Goal: Task Accomplishment & Management: Manage account settings

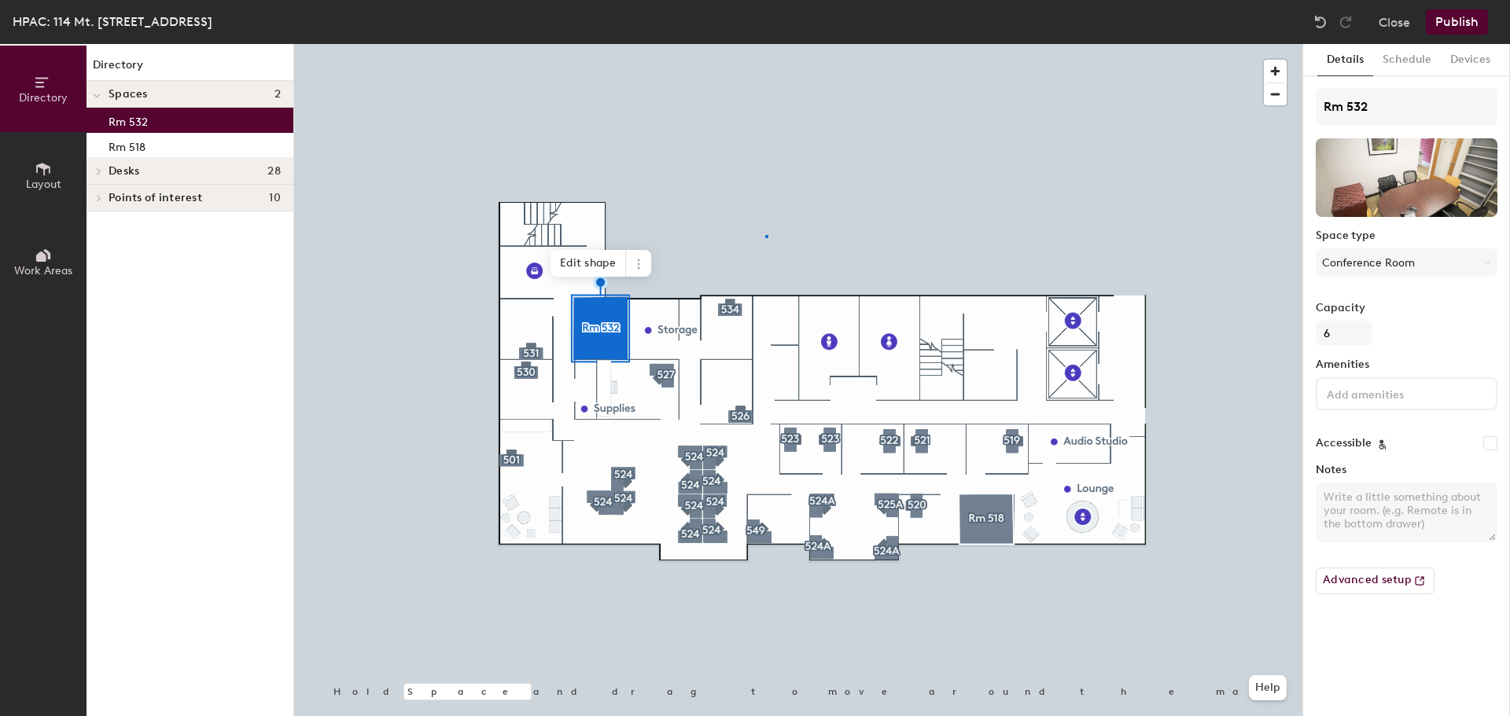
click at [765, 44] on div at bounding box center [798, 44] width 1008 height 0
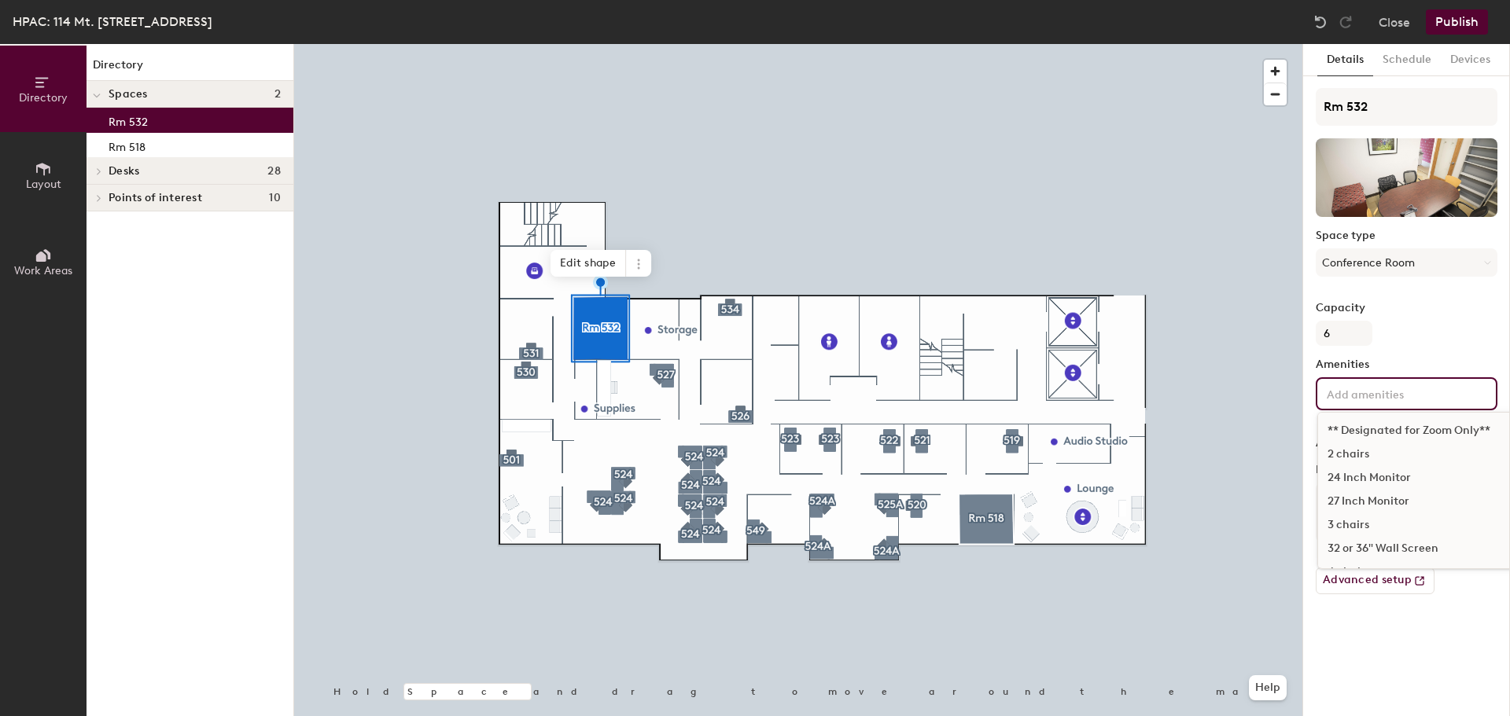
click at [1385, 400] on input at bounding box center [1394, 393] width 142 height 19
click at [1410, 550] on div "32 or 36" Wall Screen" at bounding box center [1475, 549] width 315 height 24
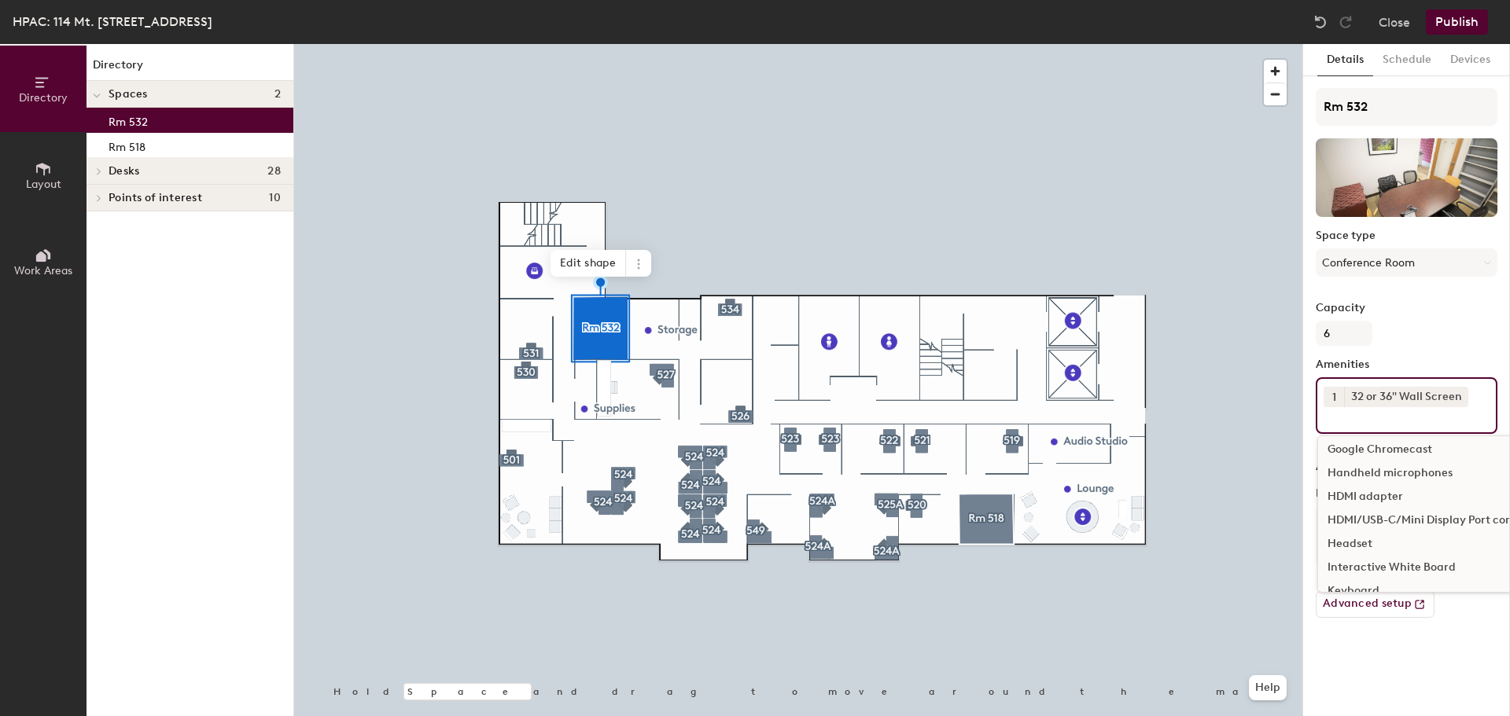
scroll to position [786, 0]
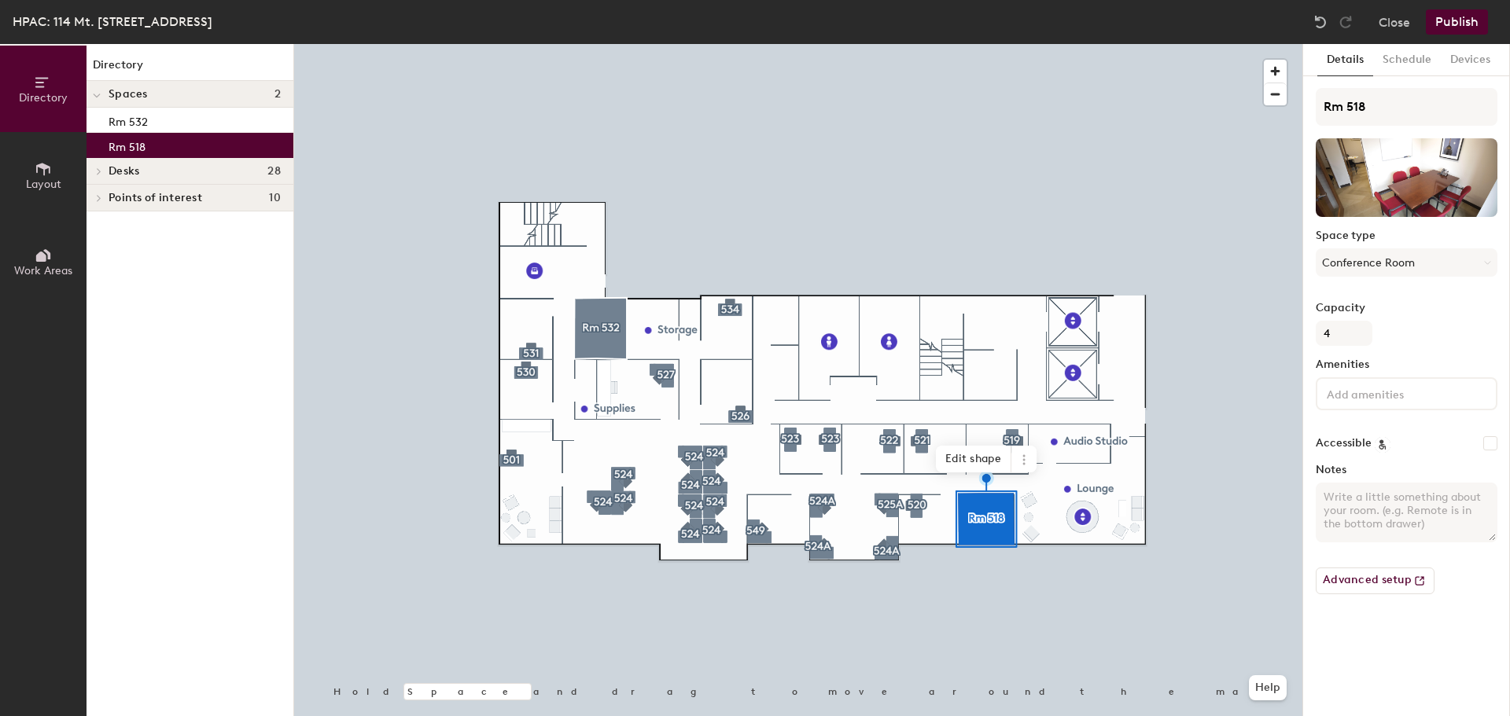
click at [1379, 403] on div at bounding box center [1407, 393] width 182 height 33
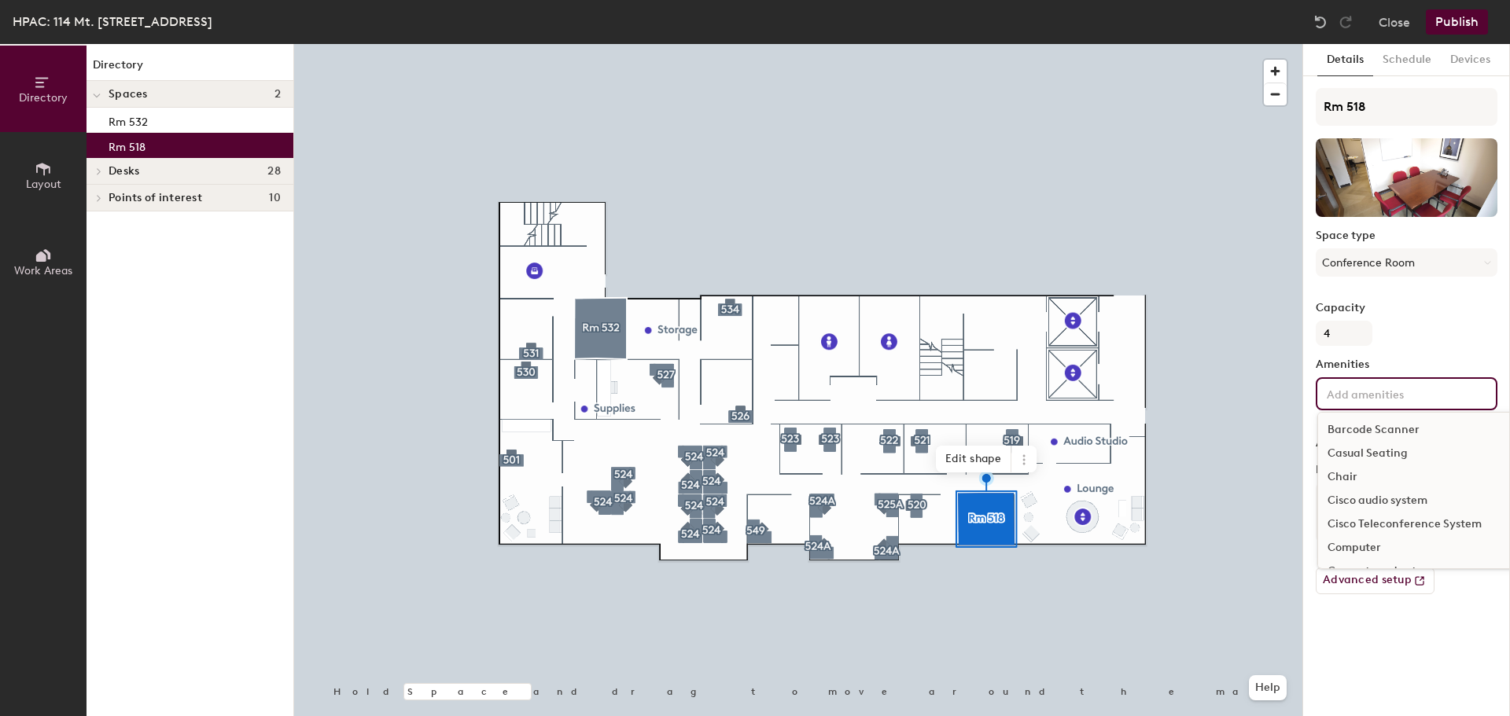
scroll to position [472, 0]
click at [1378, 506] on div "Cisco Teleconference System" at bounding box center [1475, 502] width 315 height 24
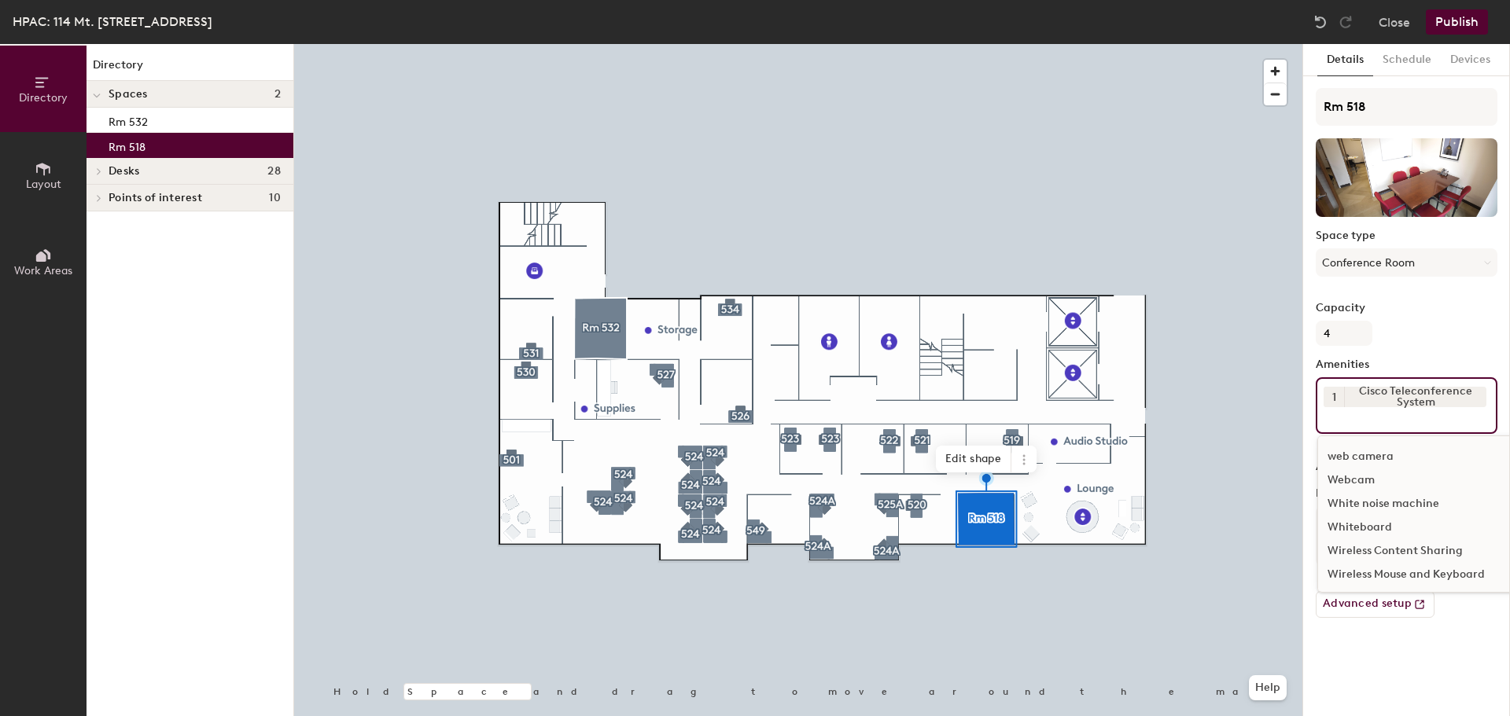
scroll to position [1815, 0]
click at [1366, 525] on div "Whiteboard" at bounding box center [1475, 527] width 315 height 24
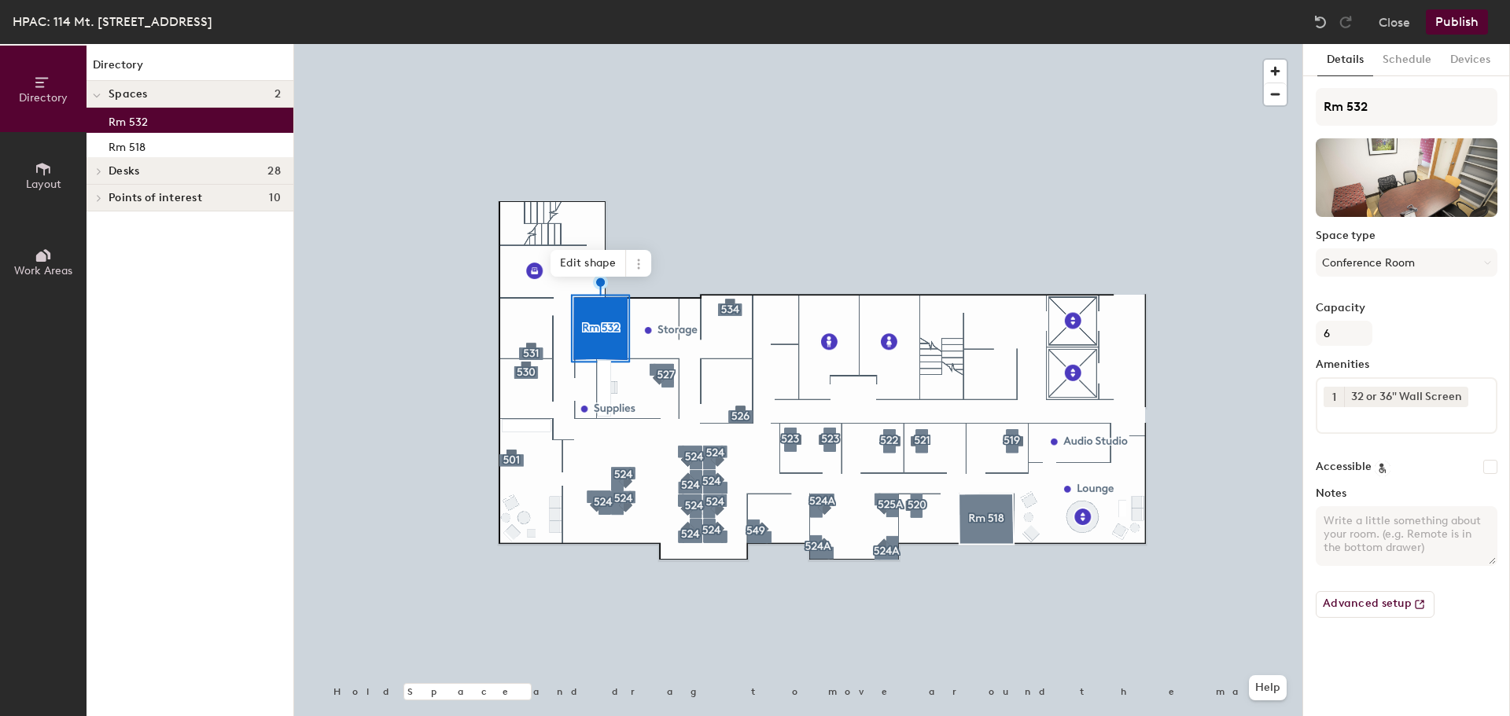
click at [1445, 27] on button "Publish" at bounding box center [1457, 21] width 62 height 25
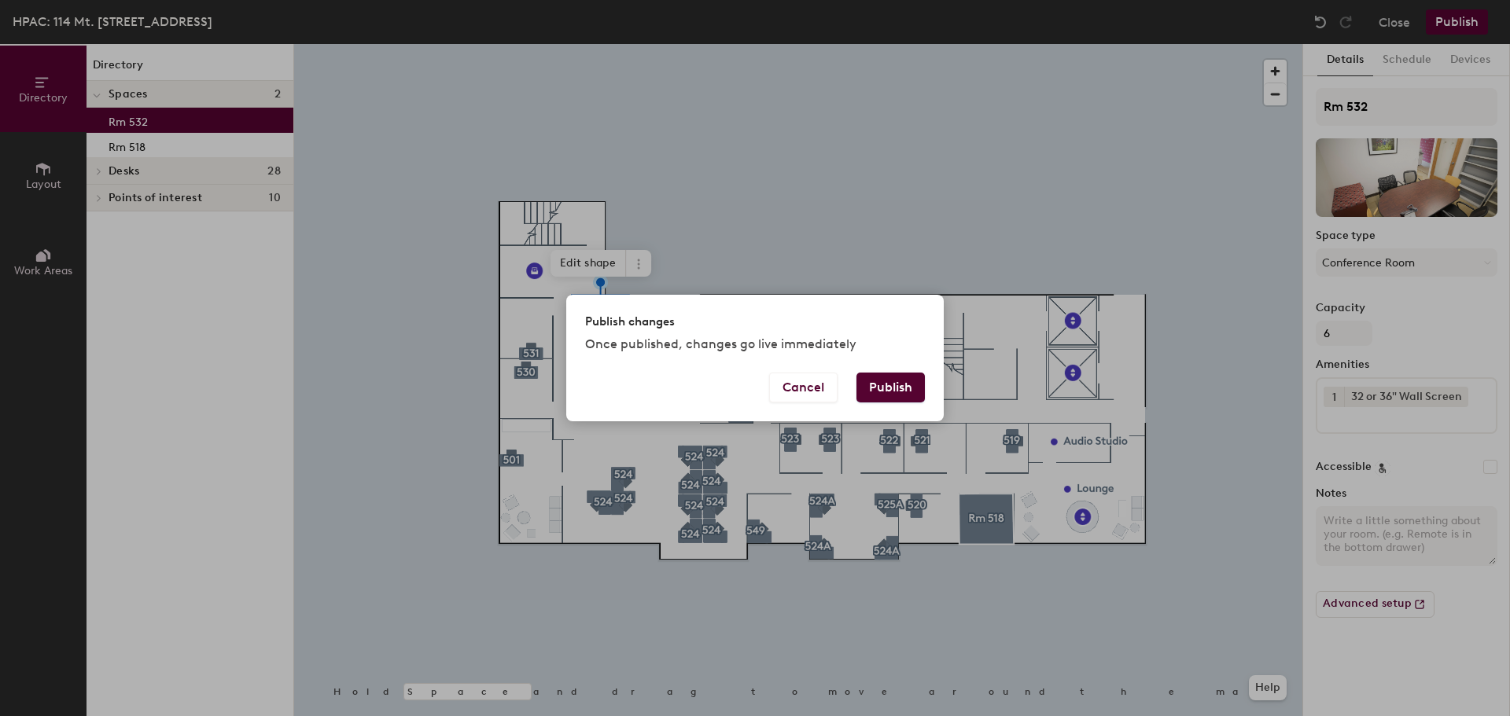
click at [879, 390] on button "Publish" at bounding box center [890, 388] width 68 height 30
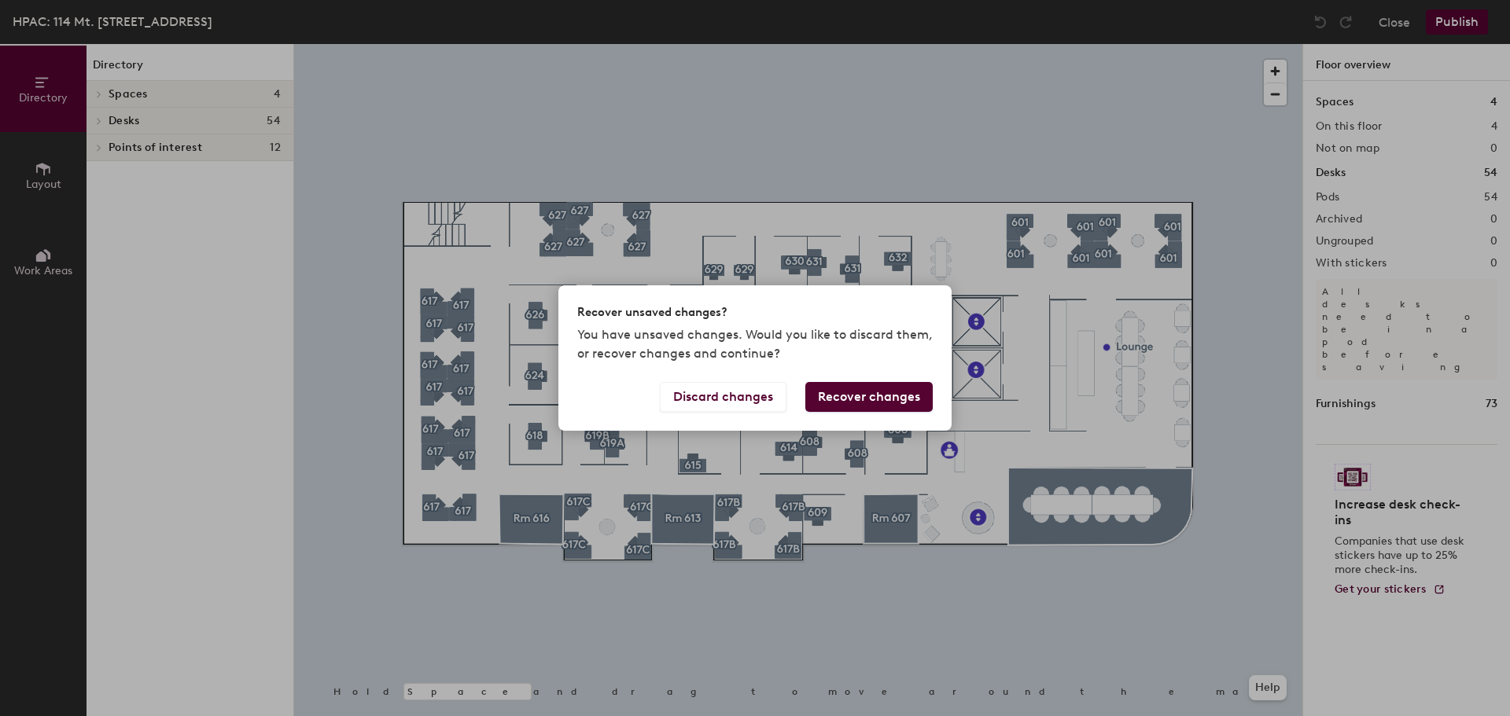
click at [853, 401] on button "Recover changes" at bounding box center [868, 397] width 127 height 30
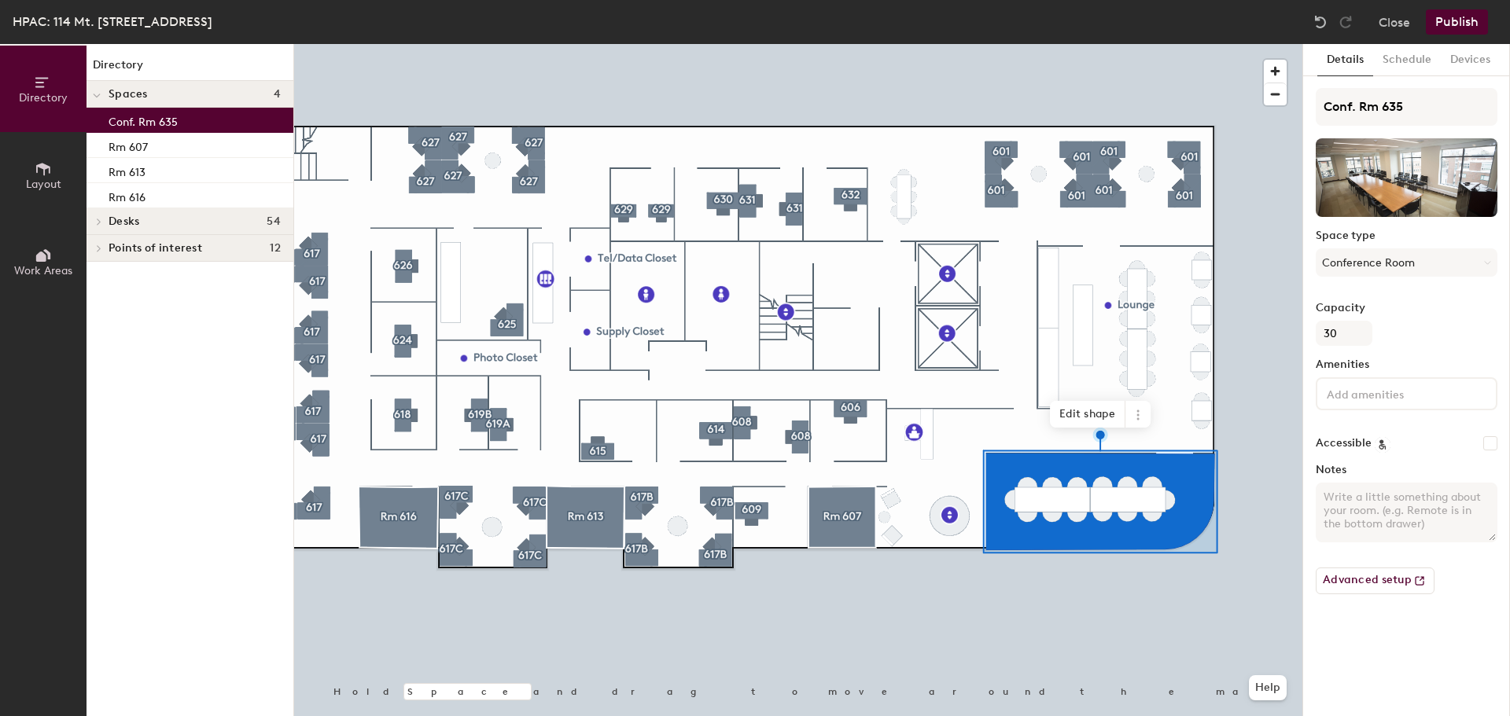
click at [1355, 402] on input at bounding box center [1394, 393] width 142 height 19
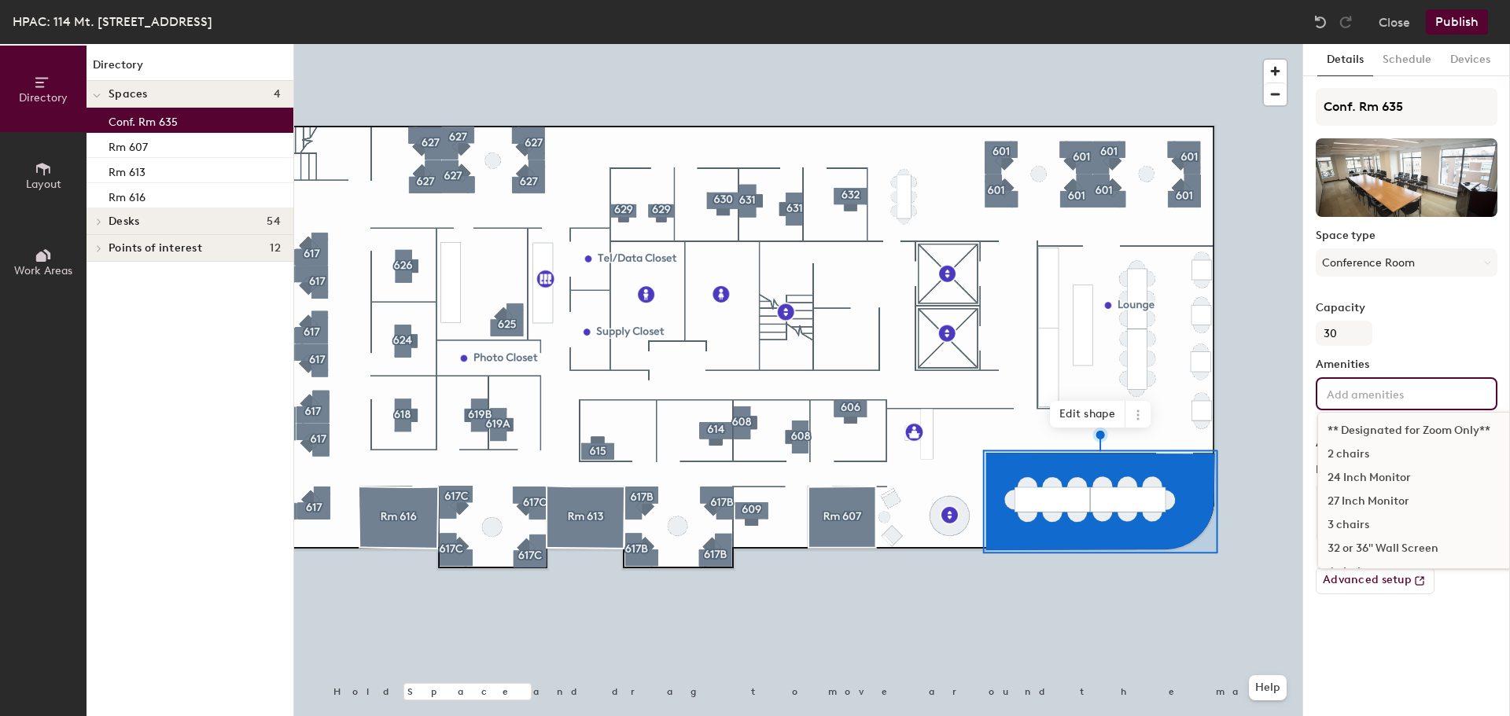
click at [1398, 548] on div "32 or 36" Wall Screen" at bounding box center [1475, 549] width 315 height 24
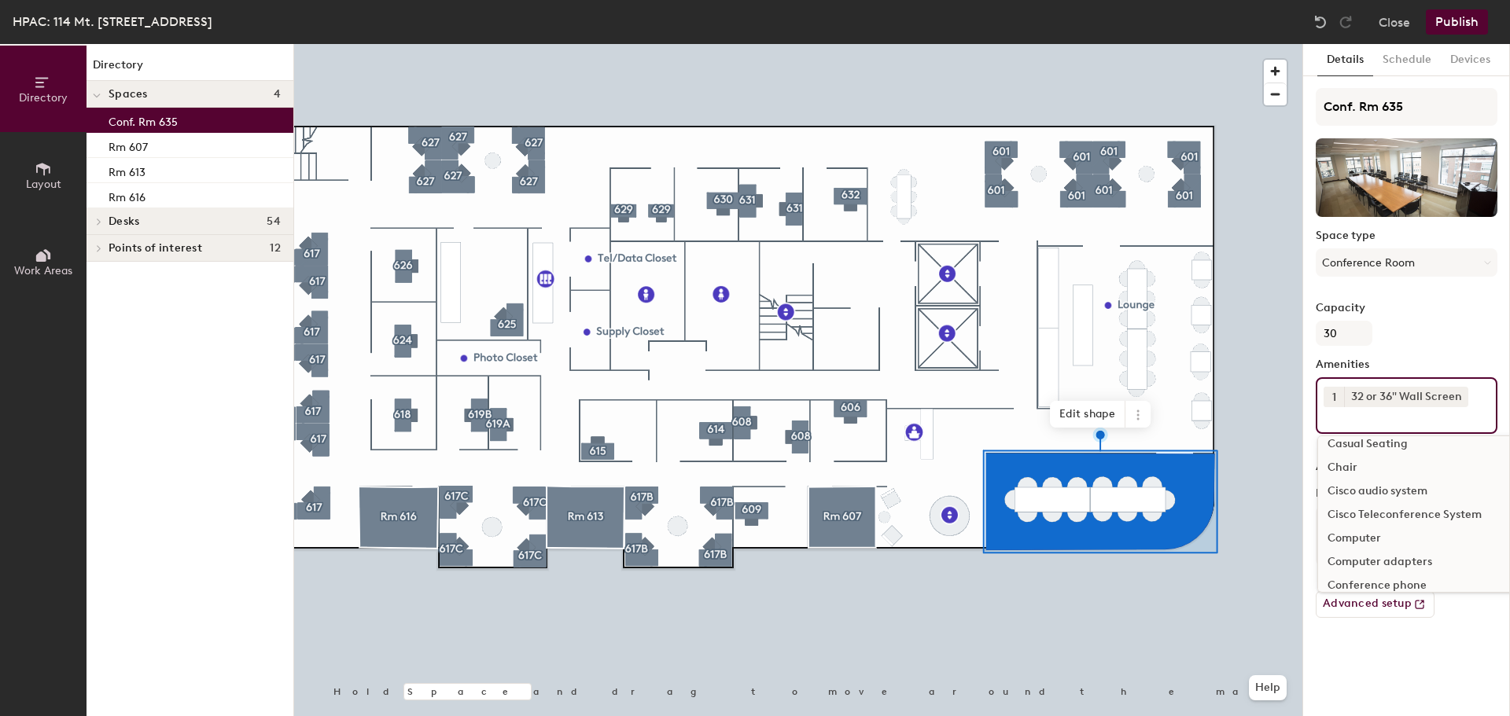
scroll to position [472, 0]
click at [1361, 498] on div "Cisco Teleconference System" at bounding box center [1475, 502] width 315 height 24
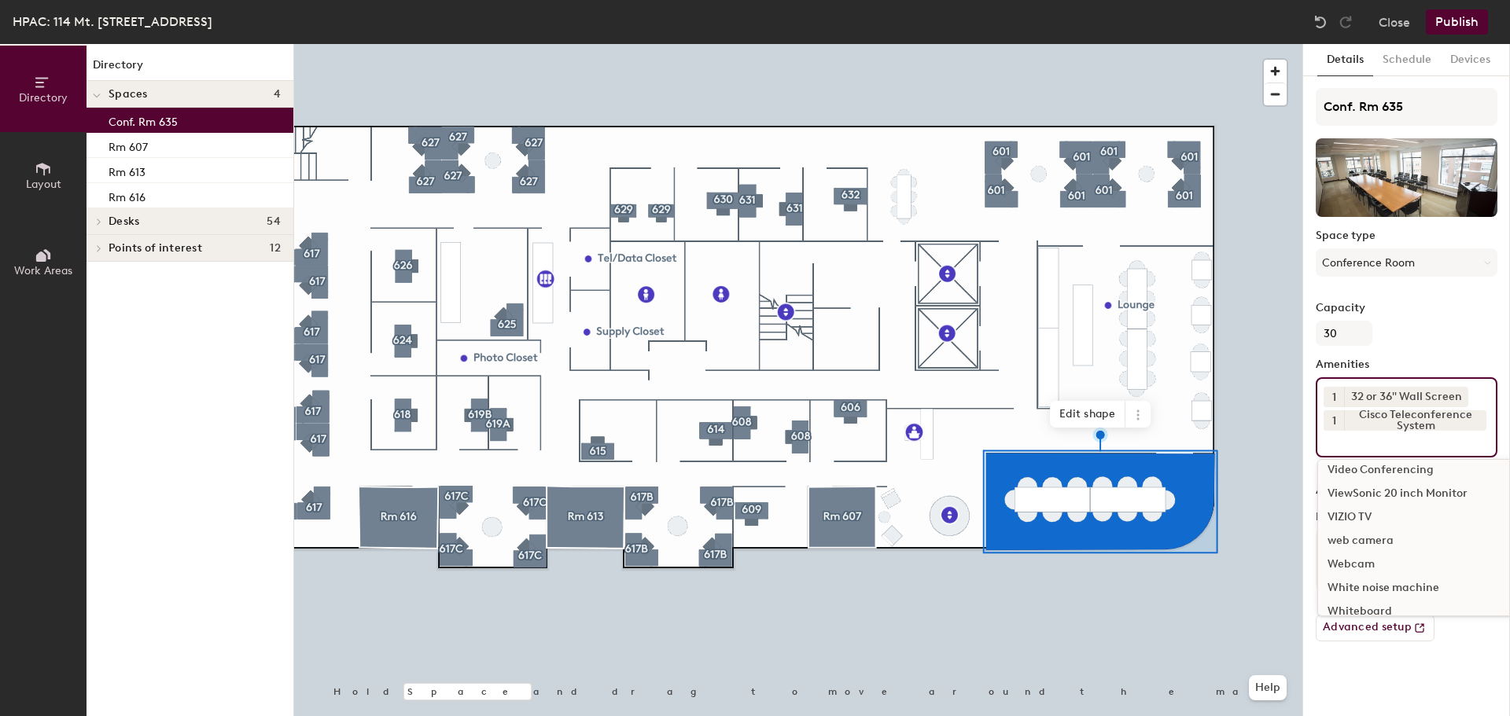
scroll to position [1791, 0]
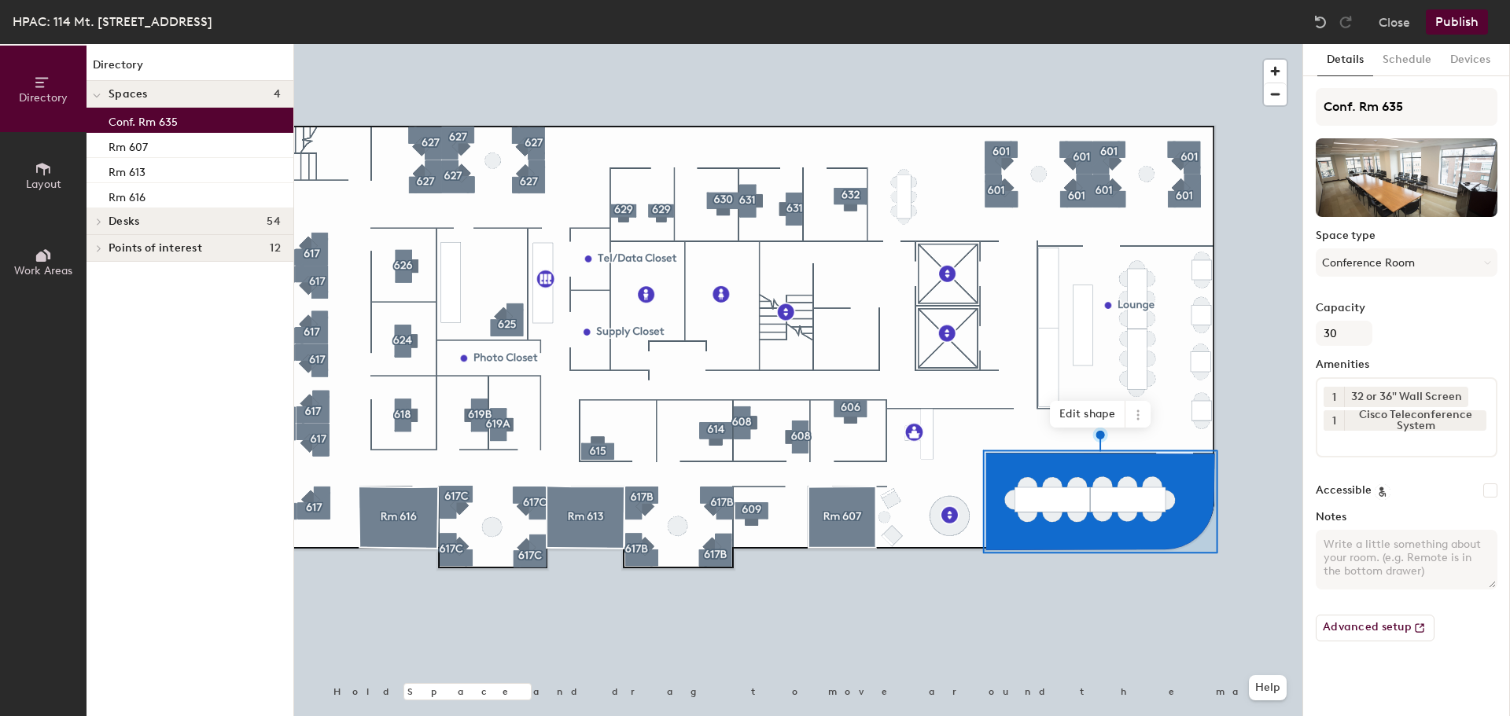
click at [1470, 24] on button "Publish" at bounding box center [1457, 21] width 62 height 25
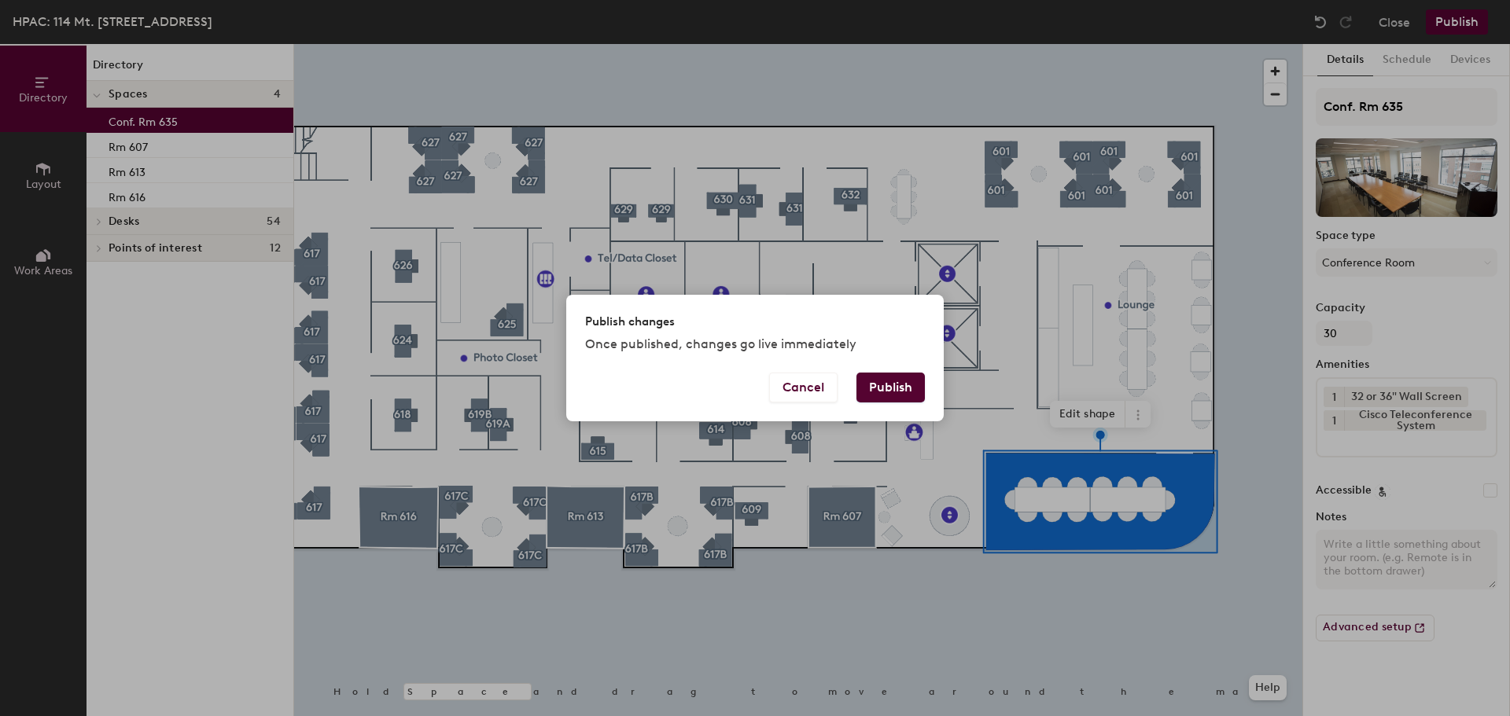
click at [880, 389] on button "Publish" at bounding box center [890, 388] width 68 height 30
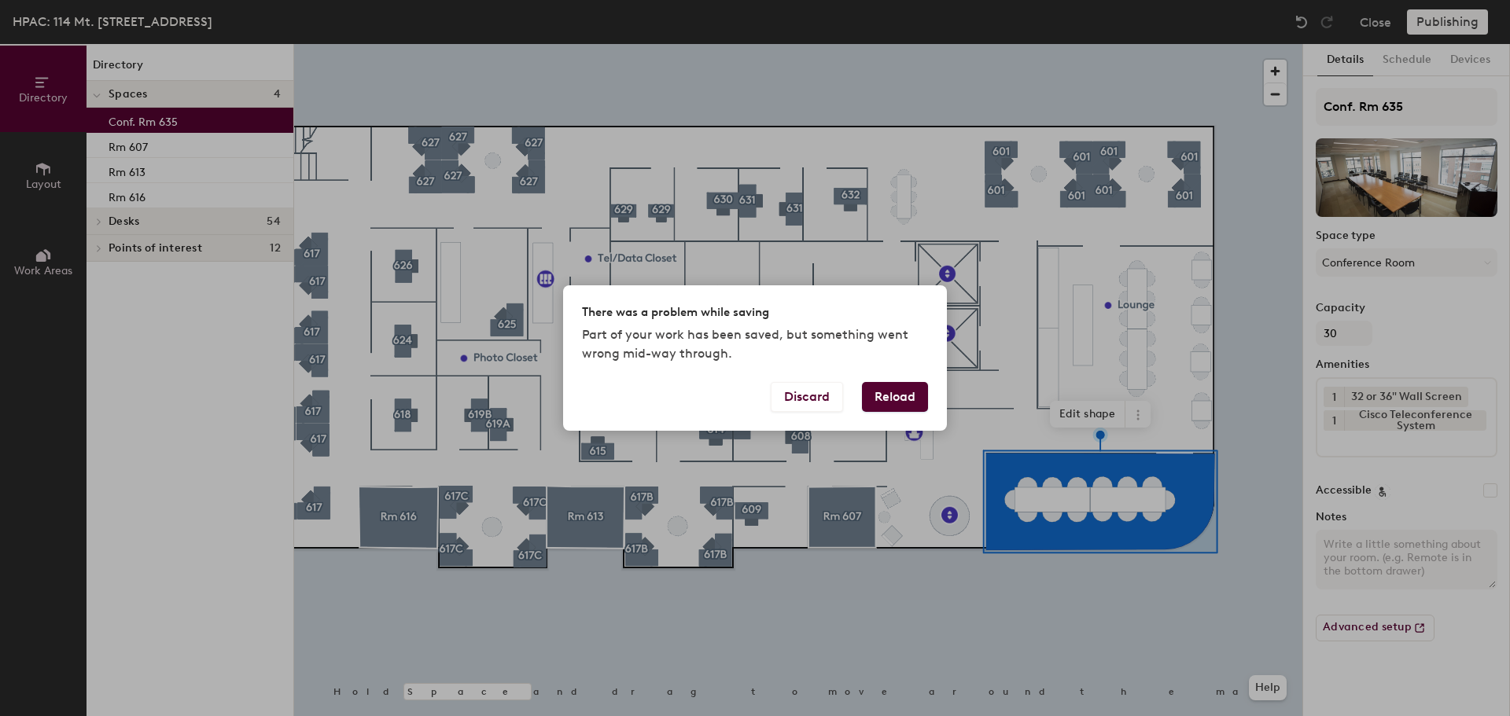
click at [888, 396] on button "Reload" at bounding box center [895, 397] width 66 height 30
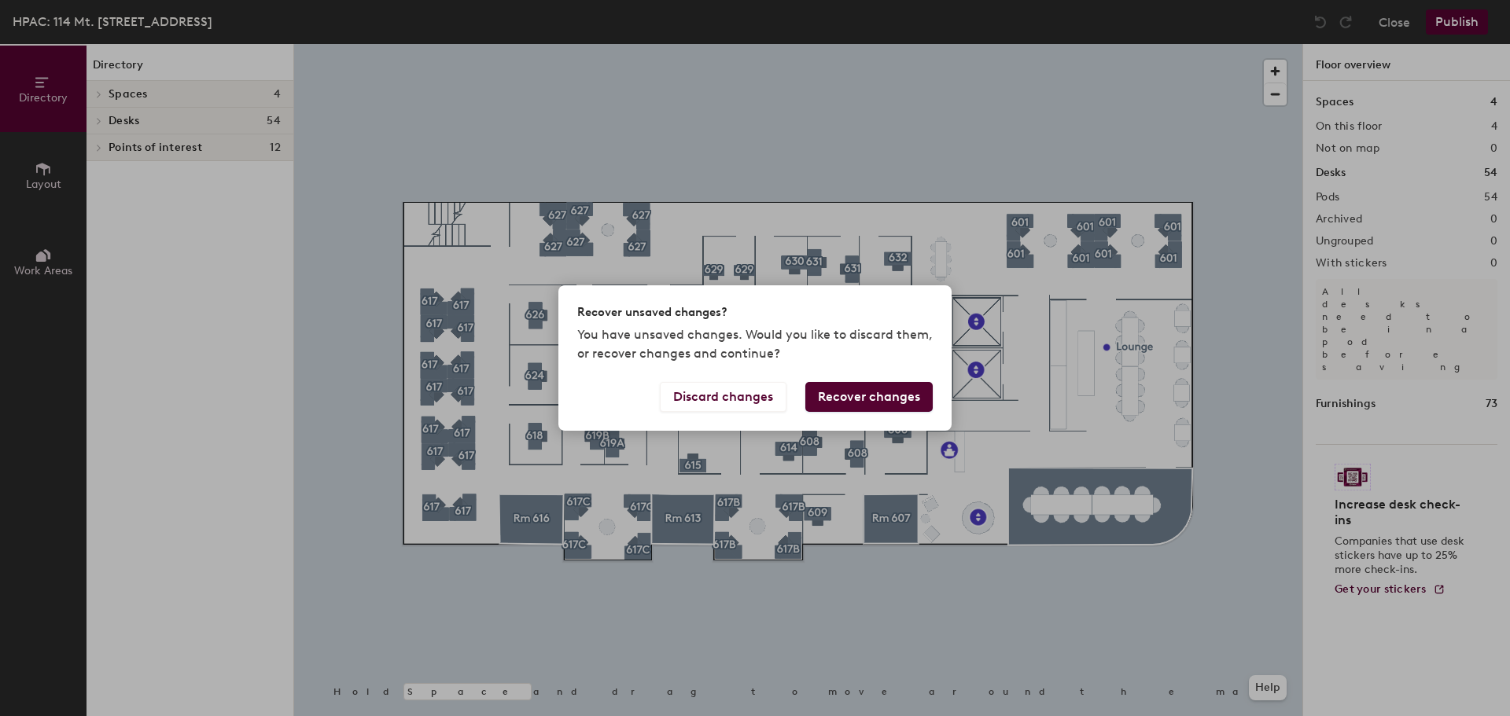
click at [893, 402] on button "Recover changes" at bounding box center [868, 397] width 127 height 30
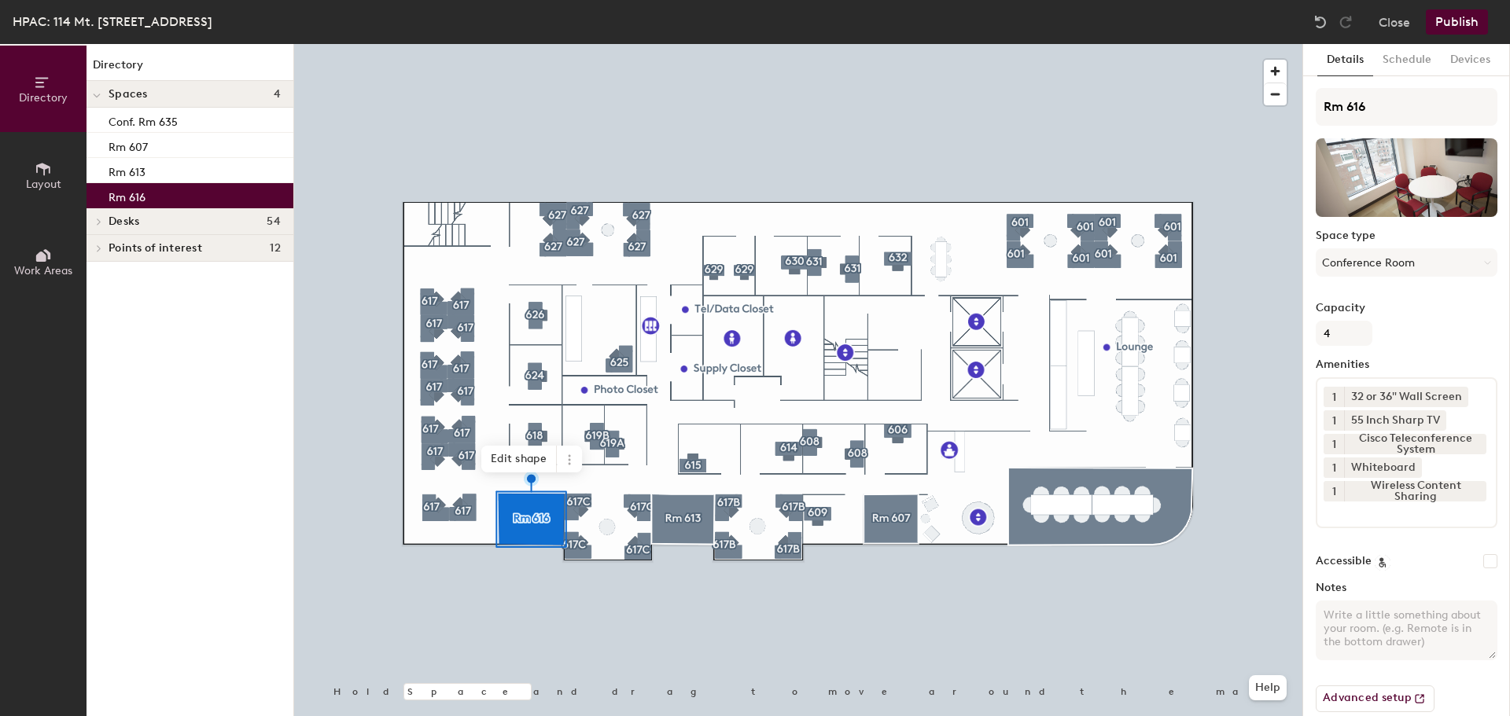
click at [1466, 21] on button "Publish" at bounding box center [1457, 21] width 62 height 25
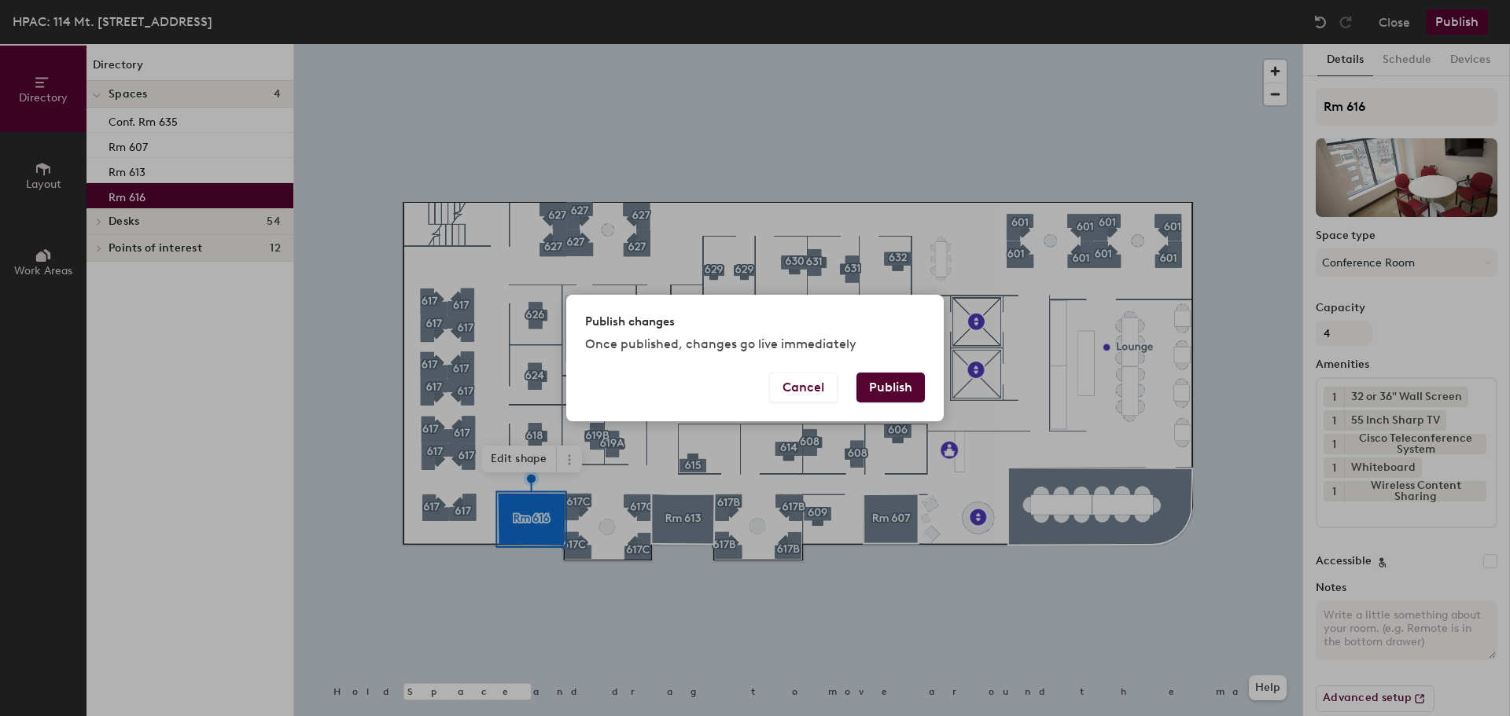
click at [878, 388] on button "Publish" at bounding box center [890, 388] width 68 height 30
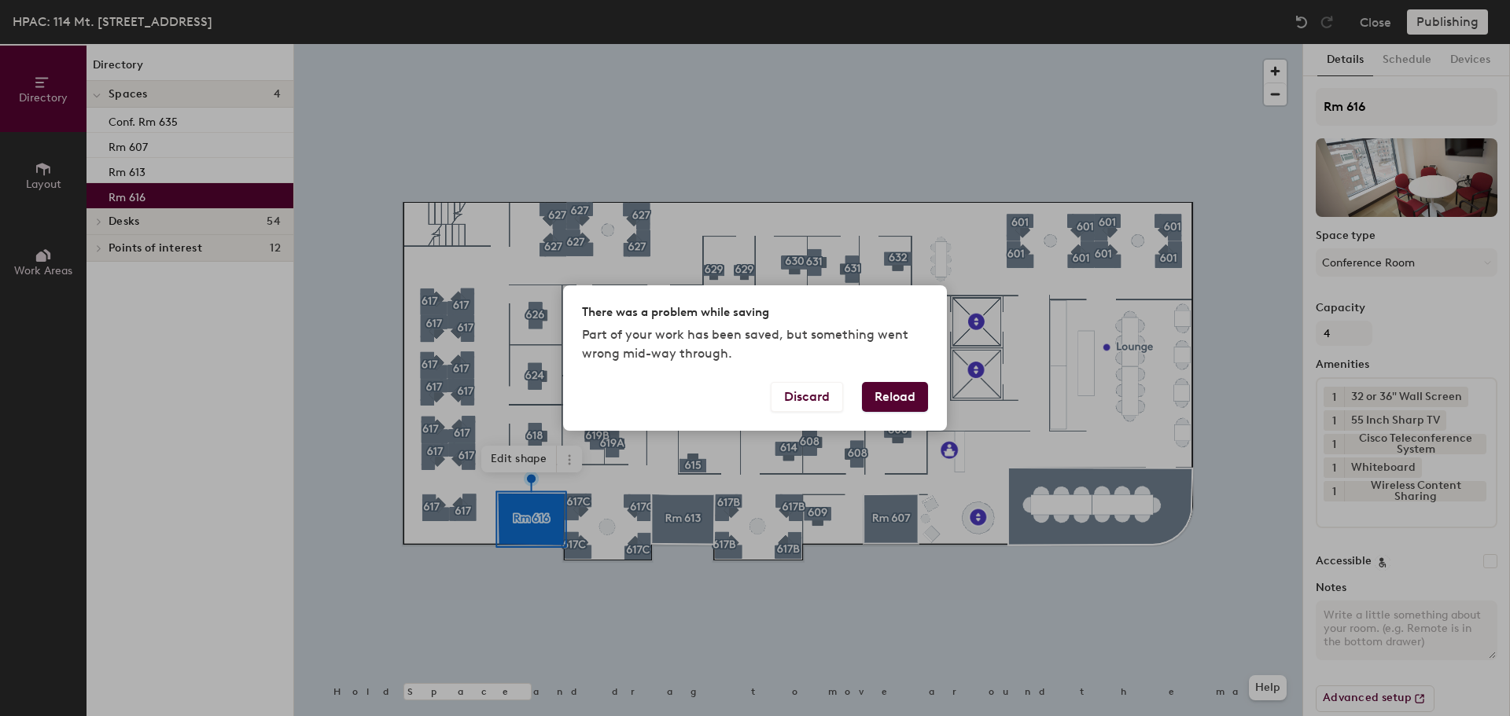
click at [902, 407] on button "Reload" at bounding box center [895, 397] width 66 height 30
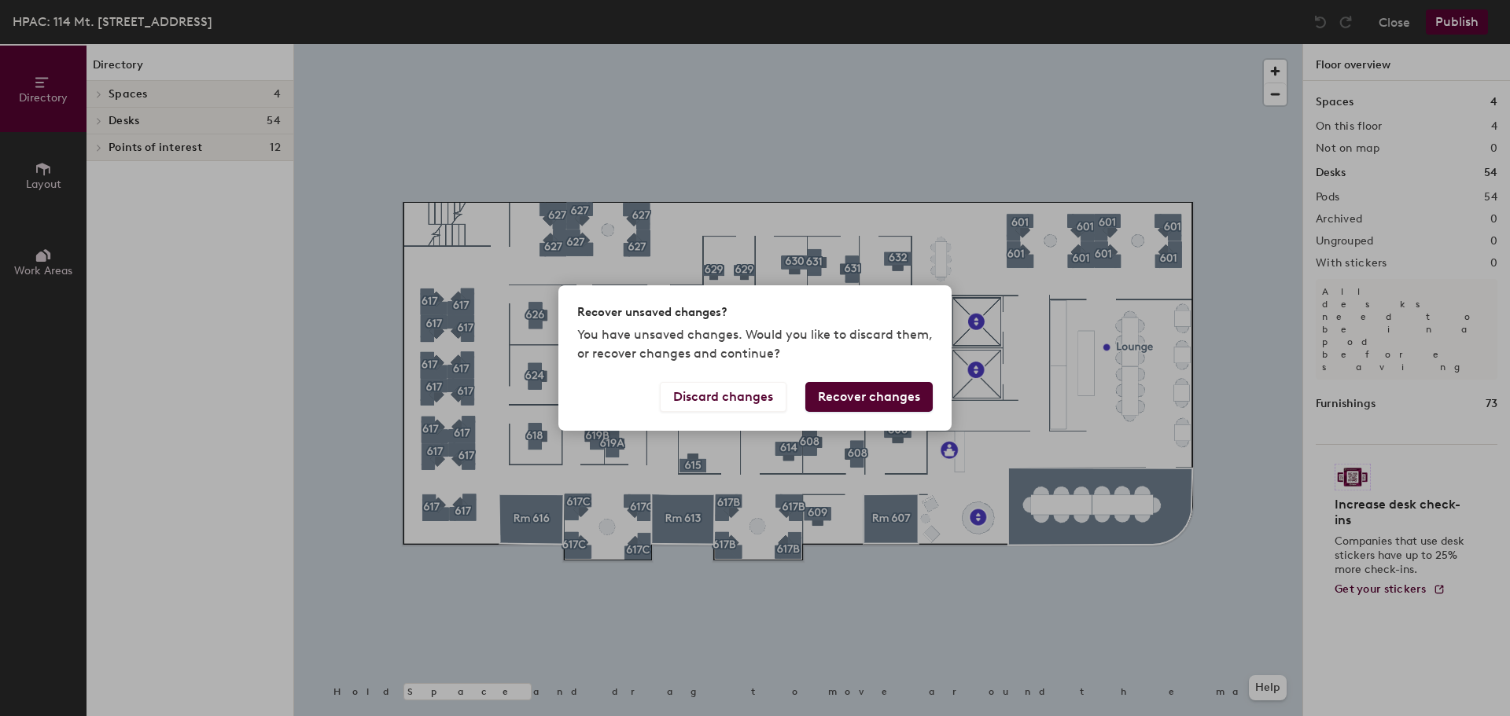
click at [902, 406] on button "Recover changes" at bounding box center [868, 397] width 127 height 30
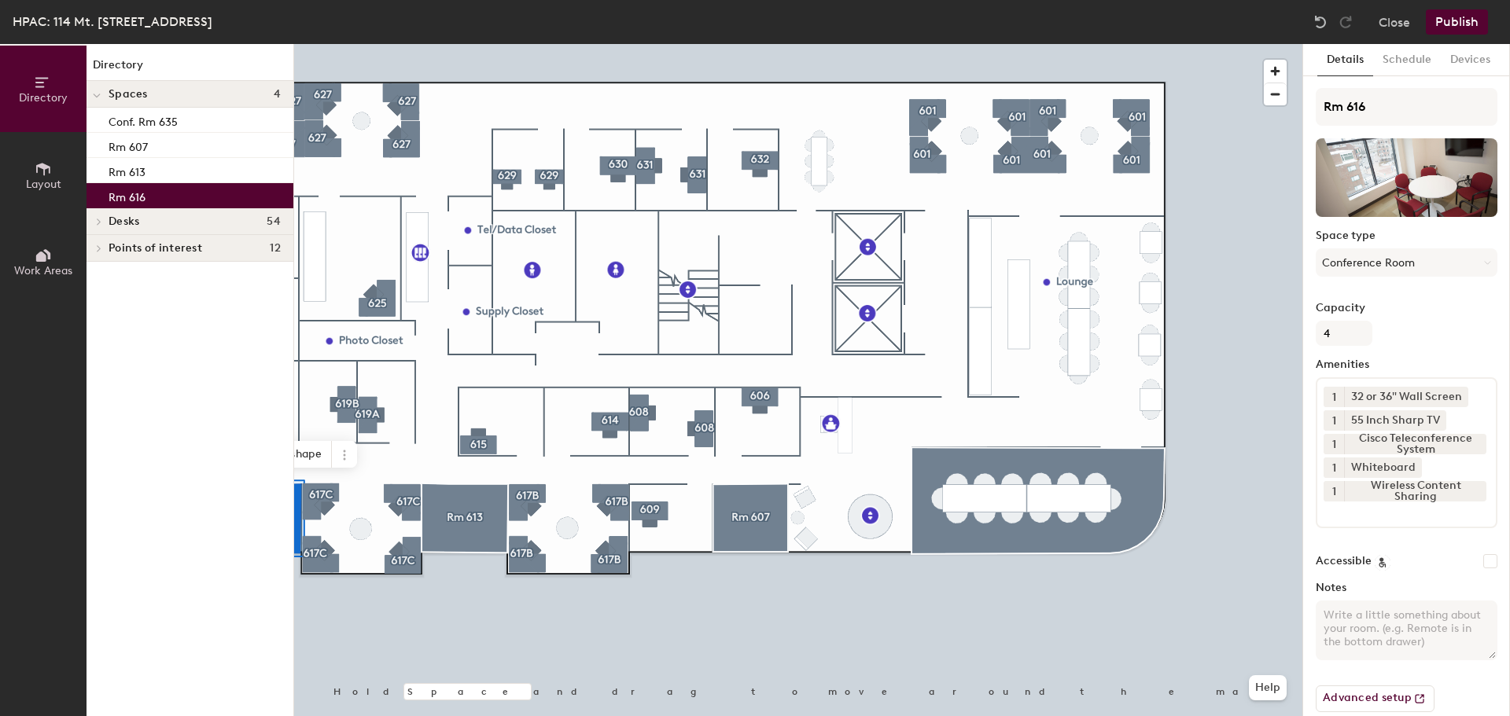
click at [1457, 24] on button "Publish" at bounding box center [1457, 21] width 62 height 25
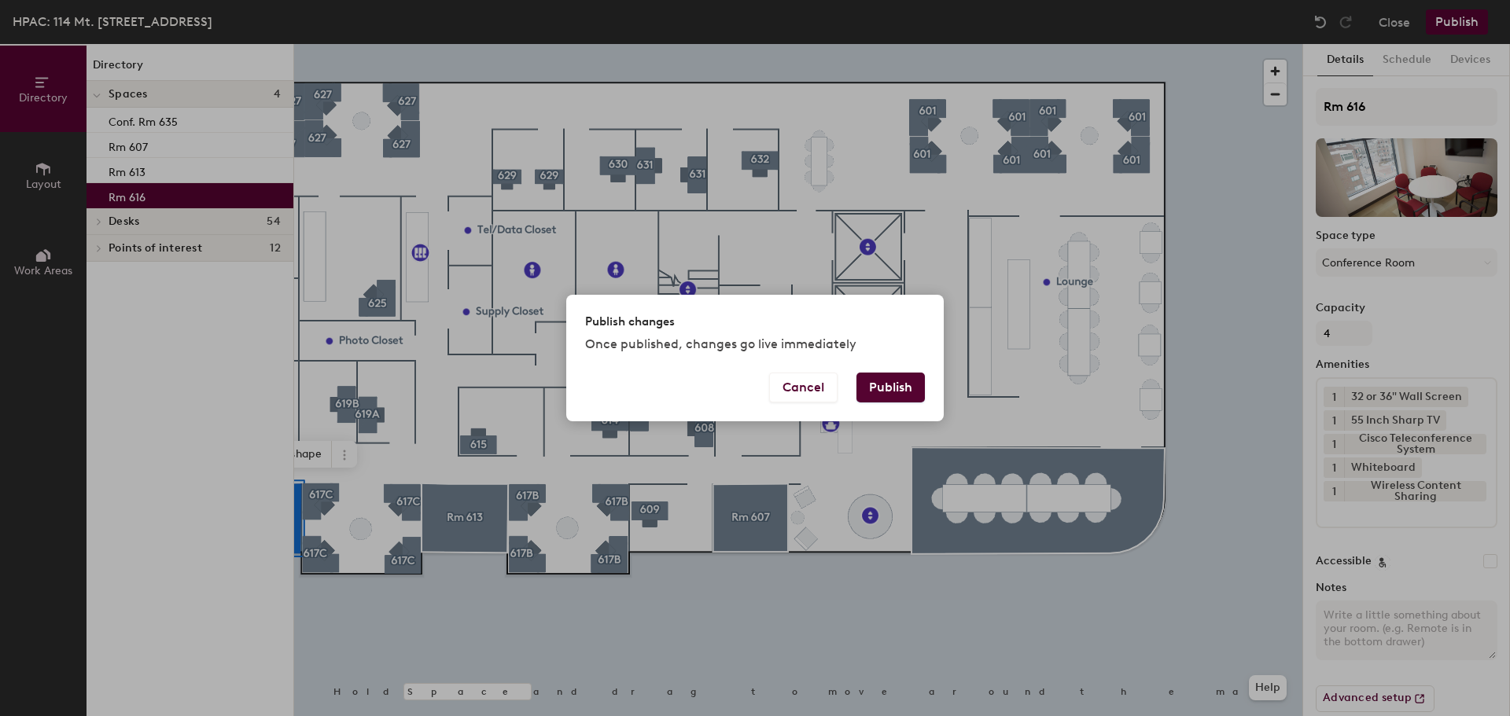
click at [910, 398] on button "Publish" at bounding box center [890, 388] width 68 height 30
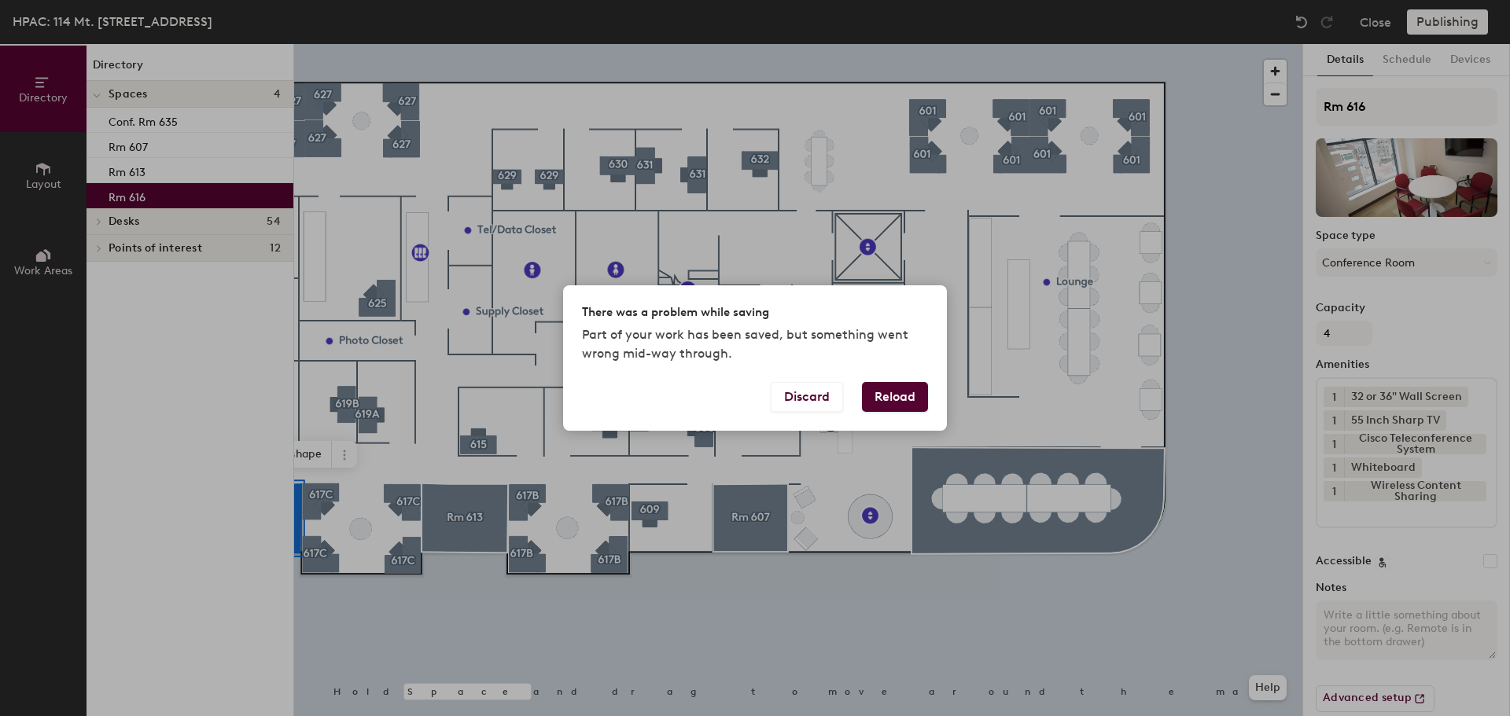
click at [910, 398] on button "Reload" at bounding box center [895, 397] width 66 height 30
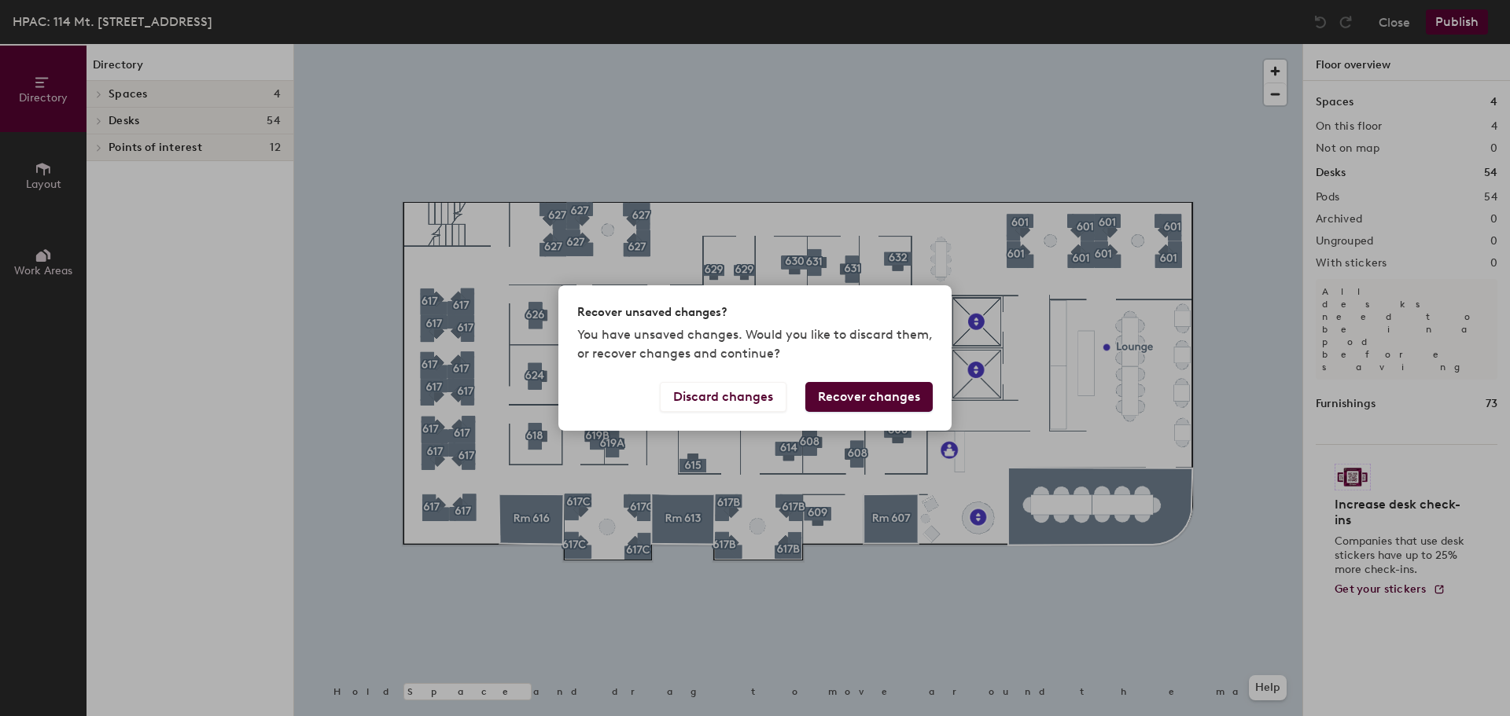
click at [828, 399] on button "Recover changes" at bounding box center [868, 397] width 127 height 30
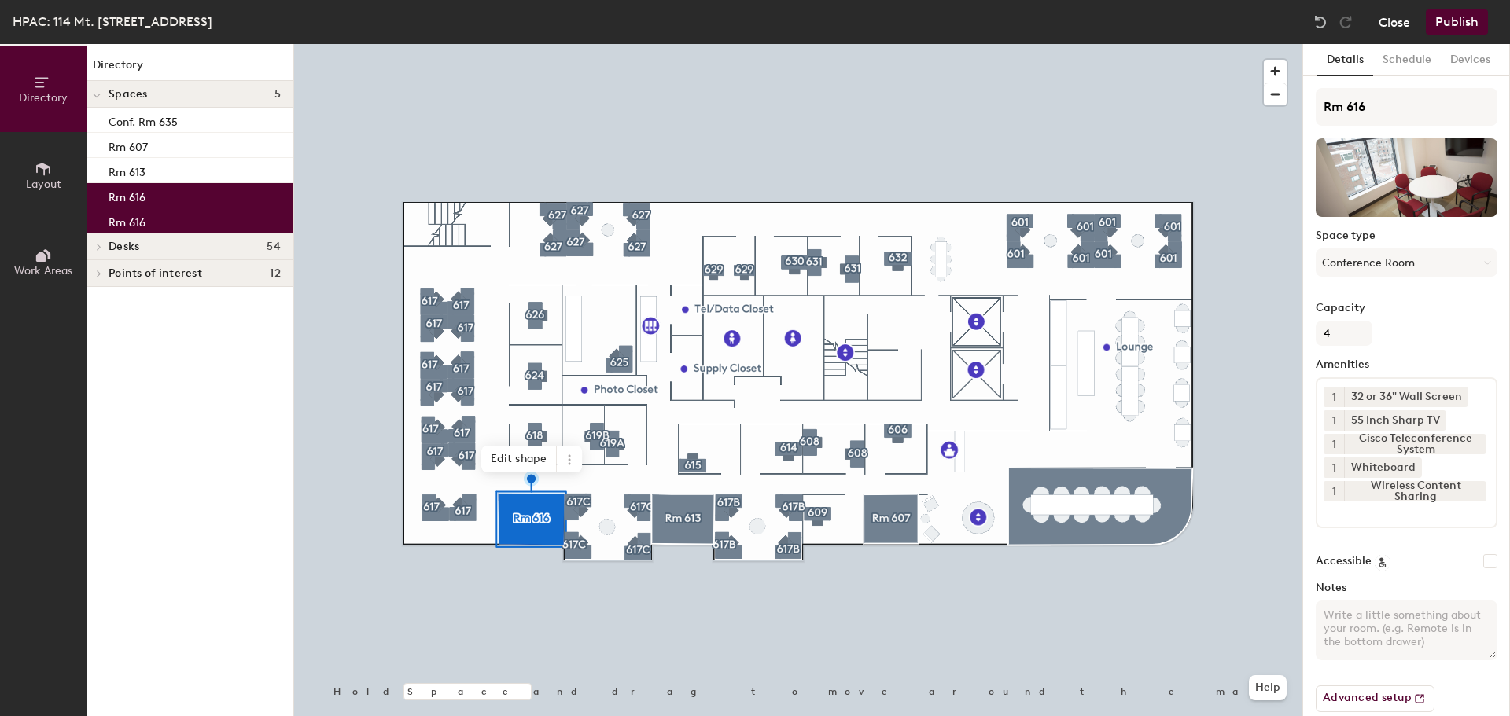
click at [1397, 24] on button "Close" at bounding box center [1394, 21] width 31 height 25
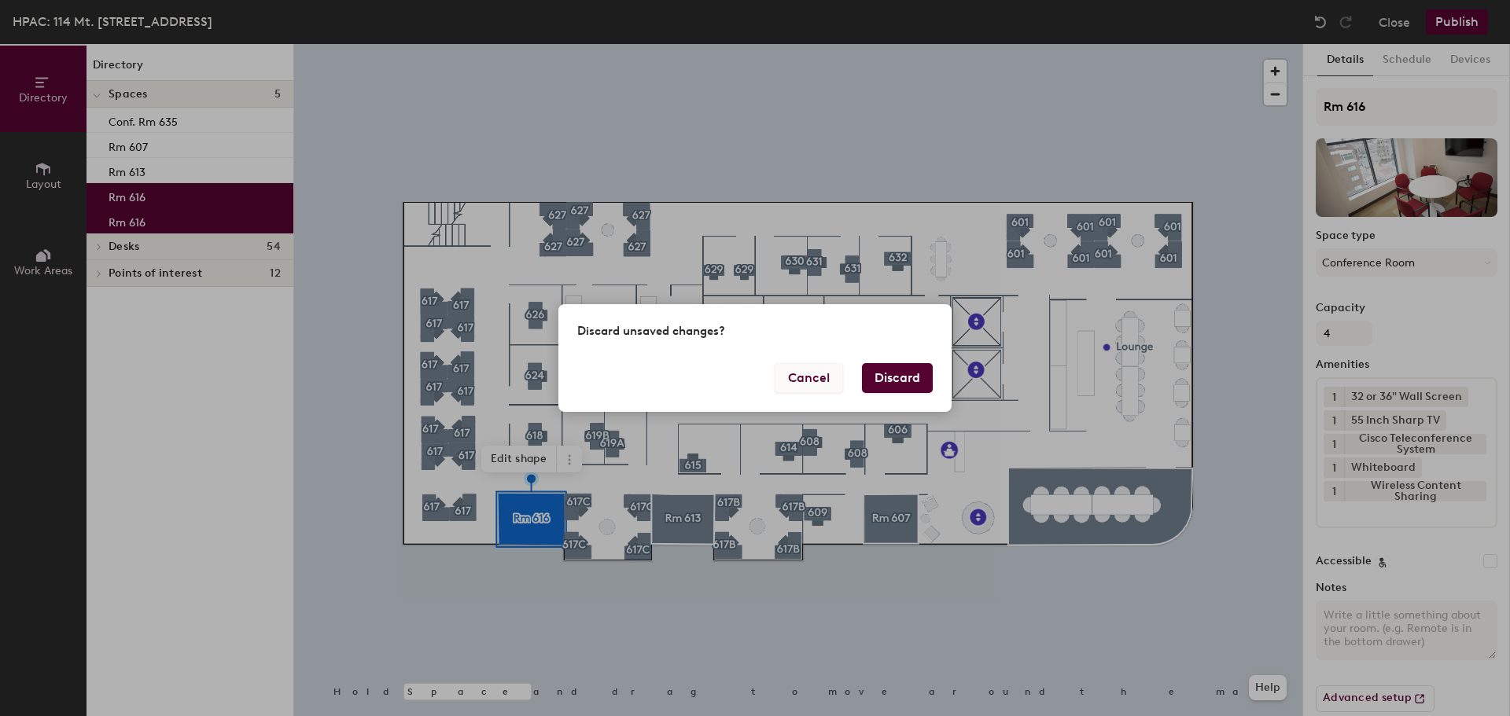
click at [823, 380] on button "Cancel" at bounding box center [809, 378] width 68 height 30
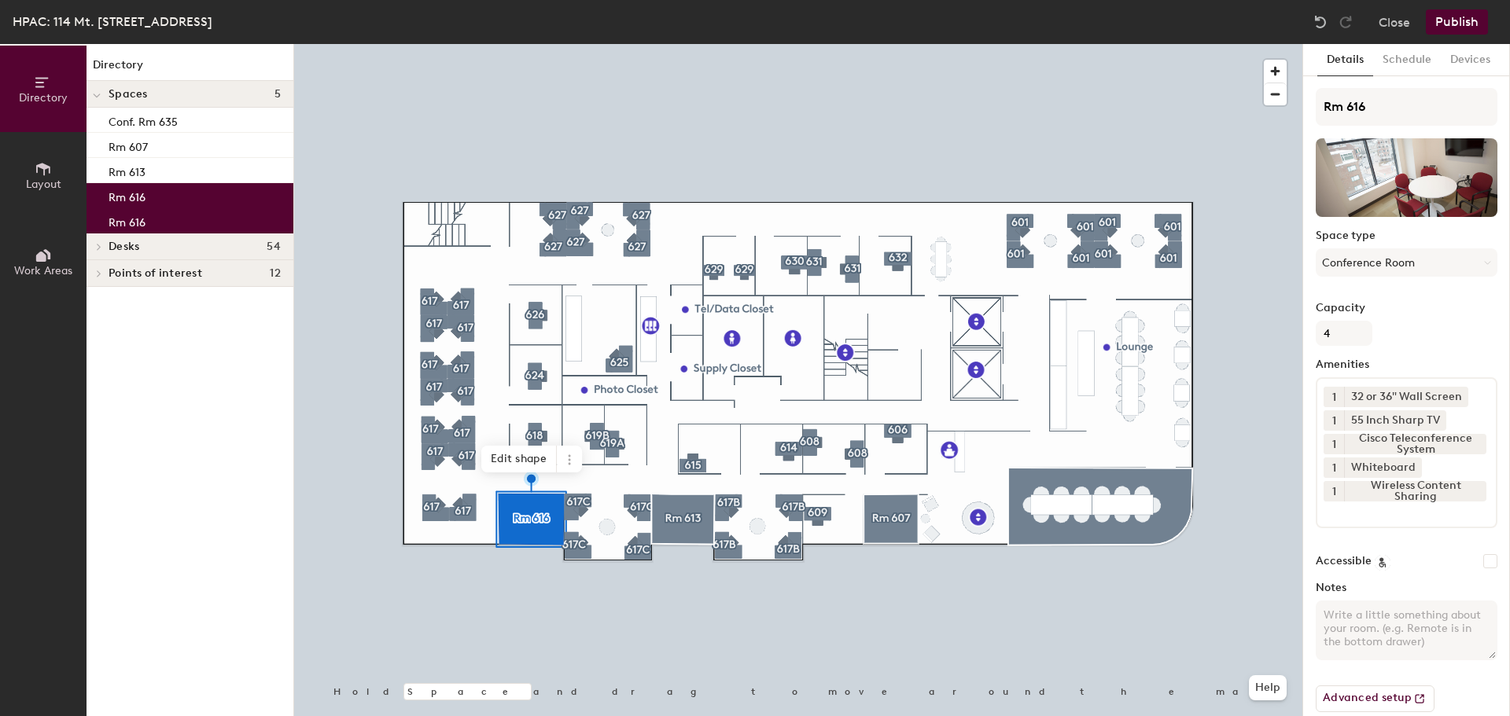
click at [1473, 24] on button "Publish" at bounding box center [1457, 21] width 62 height 25
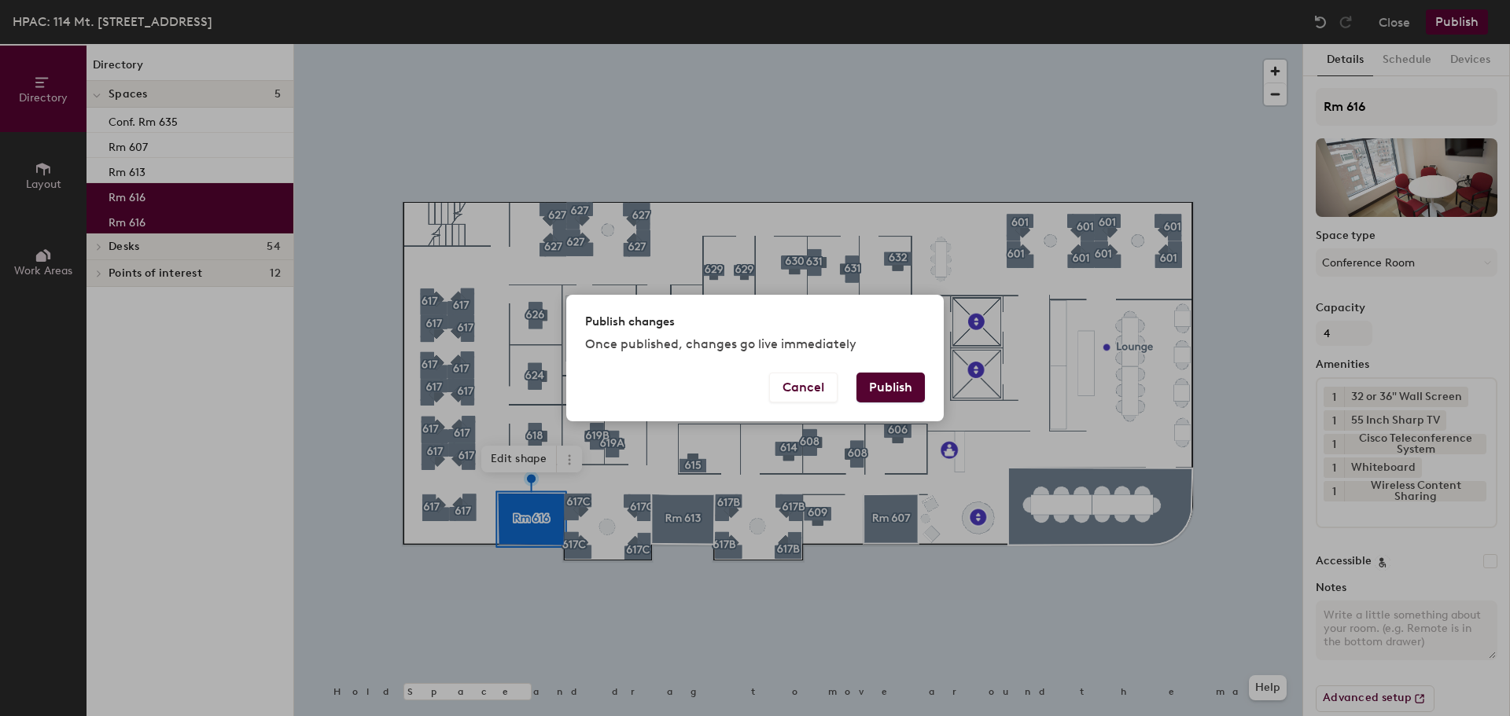
click at [922, 392] on button "Publish" at bounding box center [890, 388] width 68 height 30
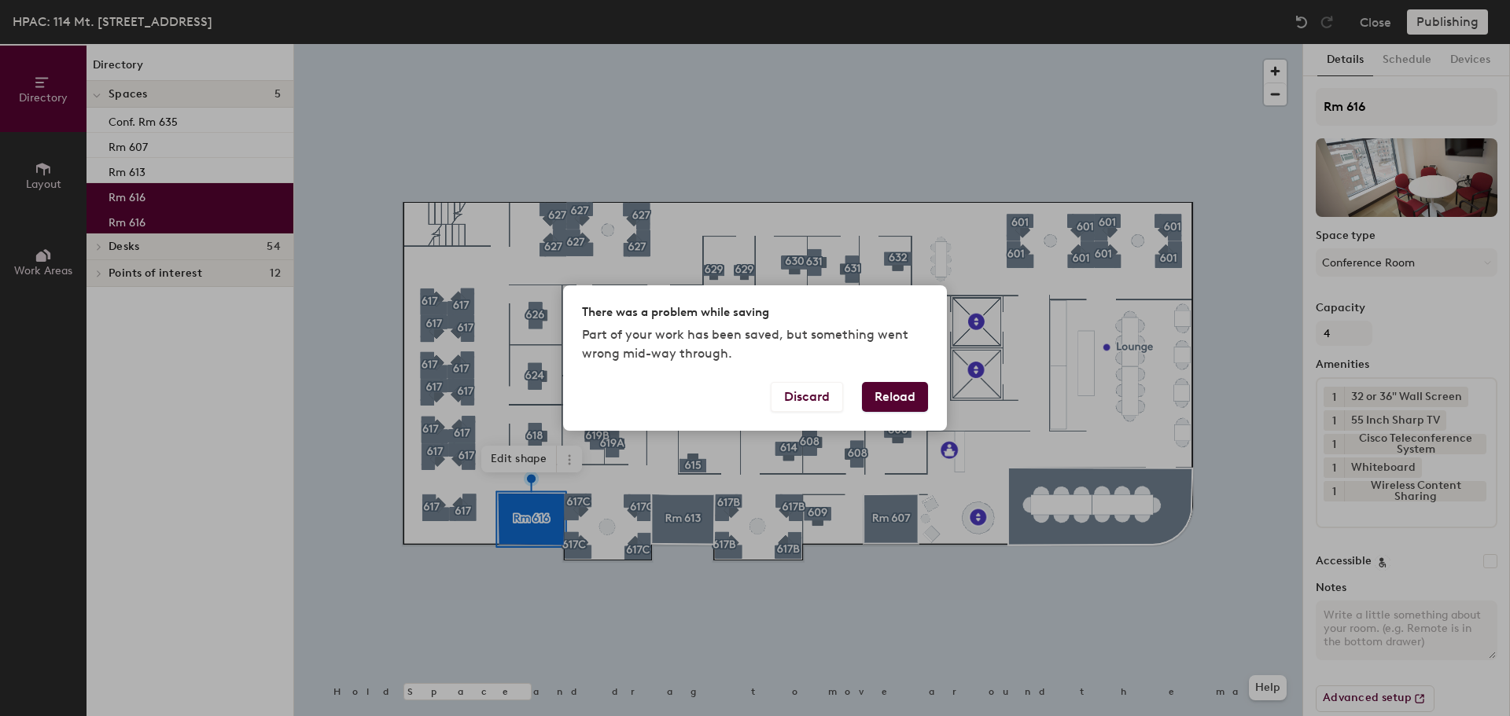
click at [882, 397] on button "Reload" at bounding box center [895, 397] width 66 height 30
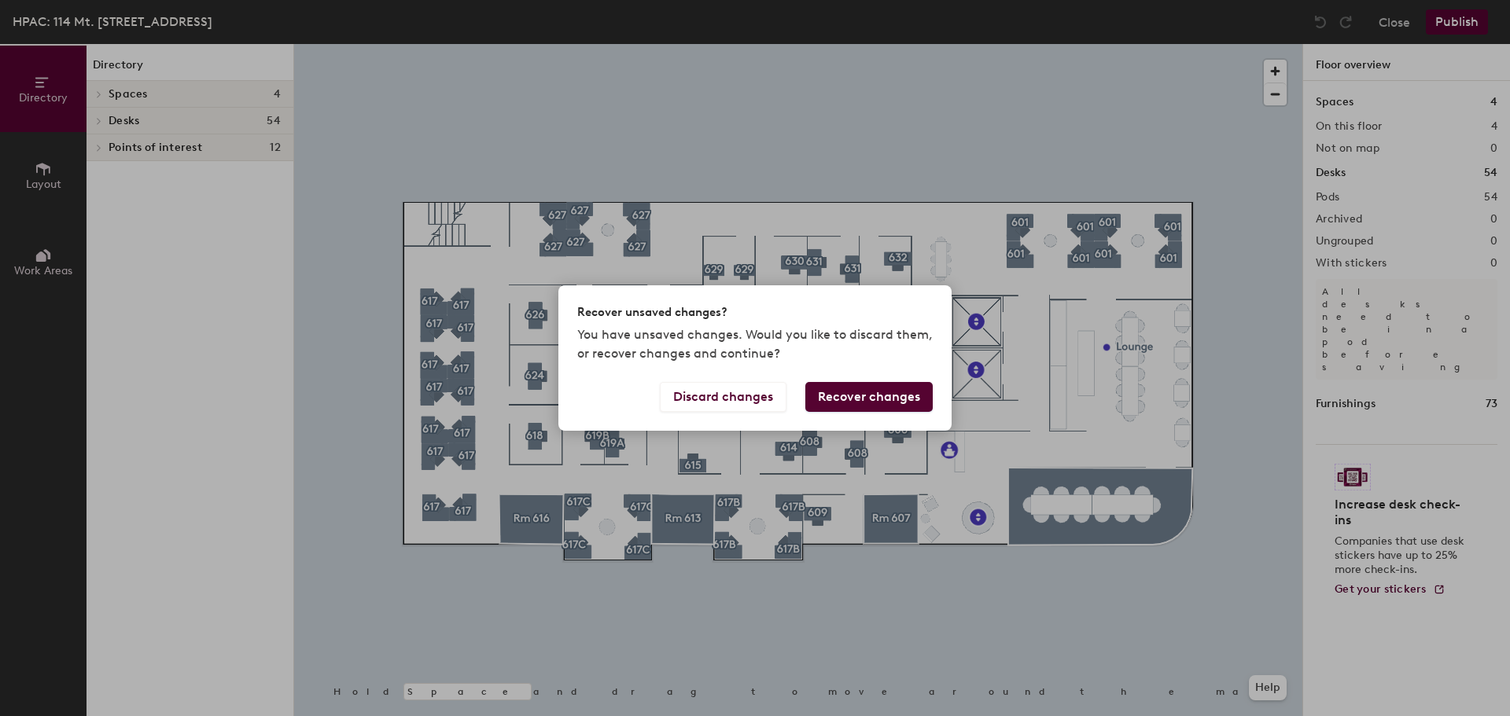
click at [859, 391] on button "Recover changes" at bounding box center [868, 397] width 127 height 30
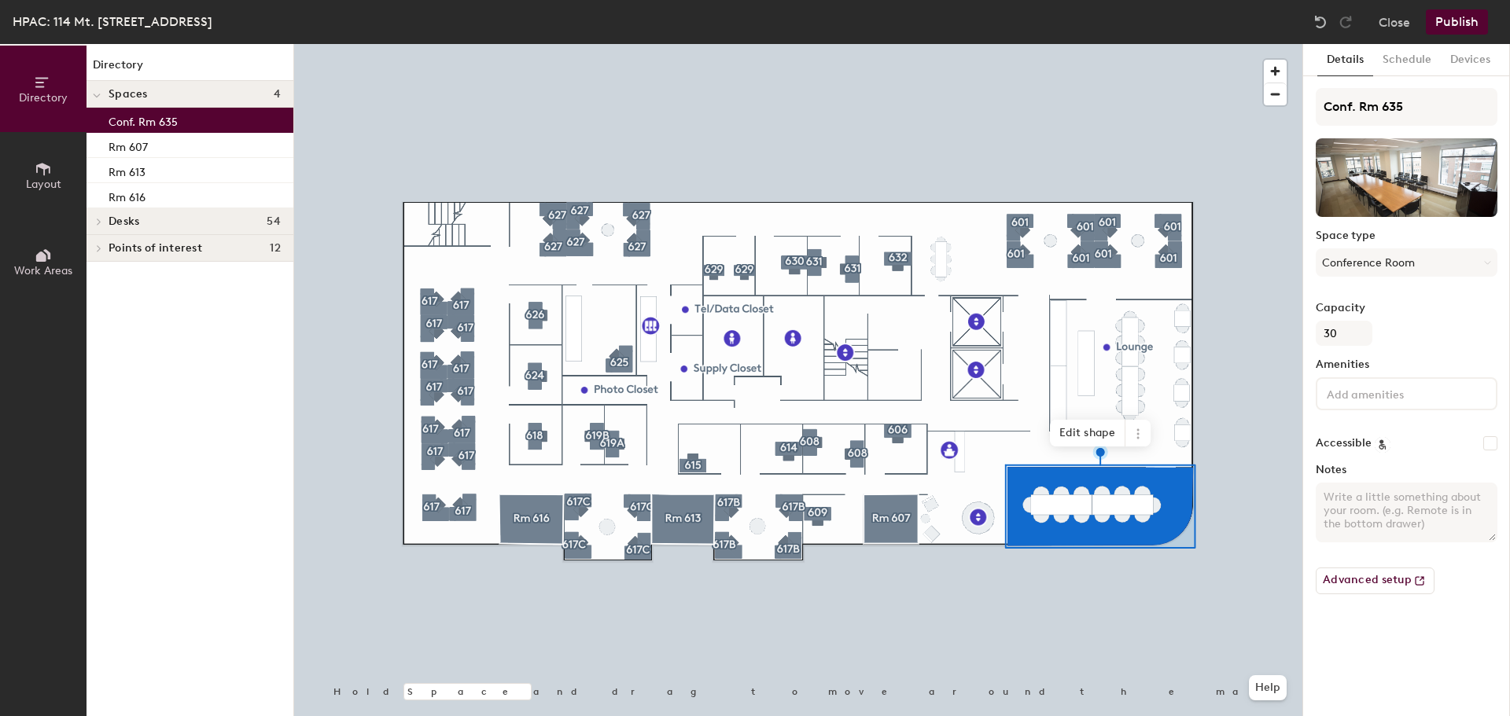
click at [1372, 385] on input at bounding box center [1394, 393] width 142 height 19
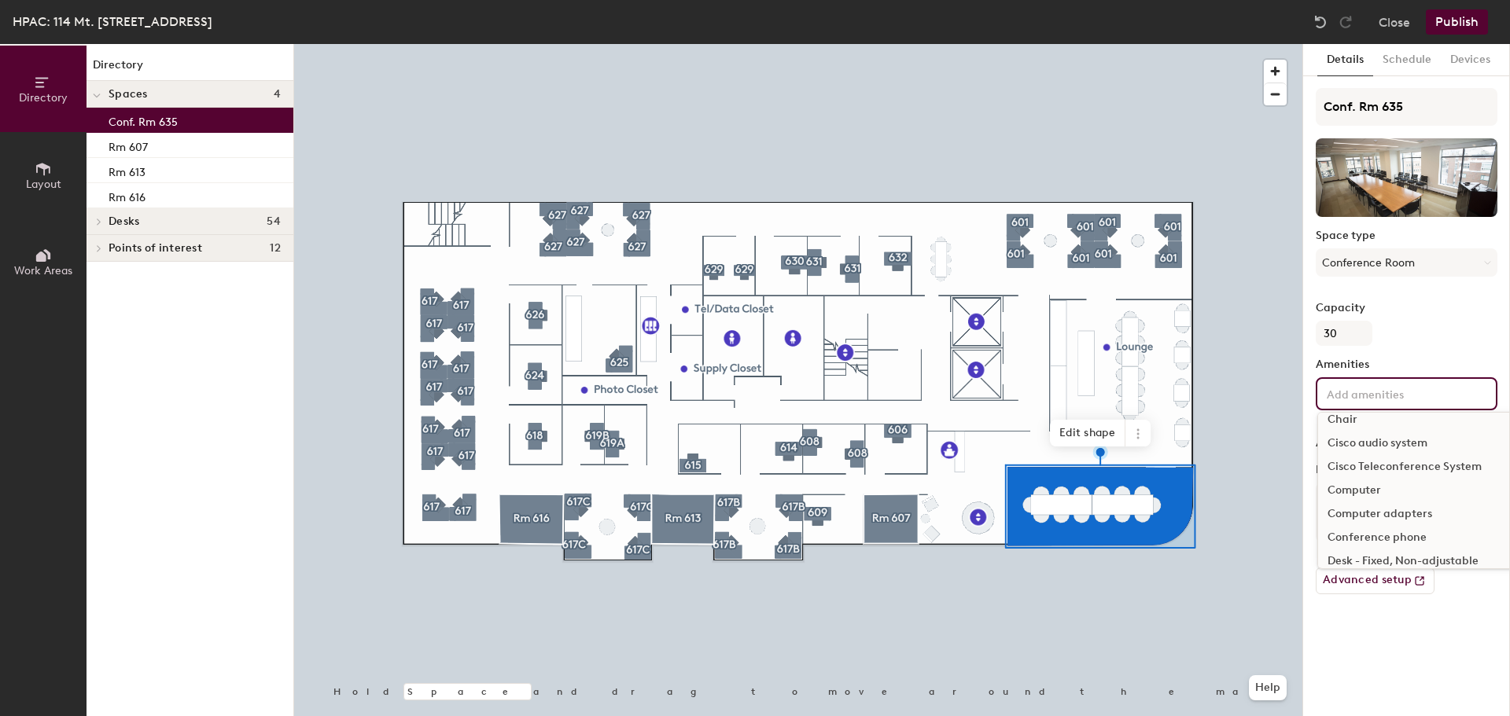
scroll to position [472, 0]
click at [1358, 504] on div "Cisco Teleconference System" at bounding box center [1475, 502] width 315 height 24
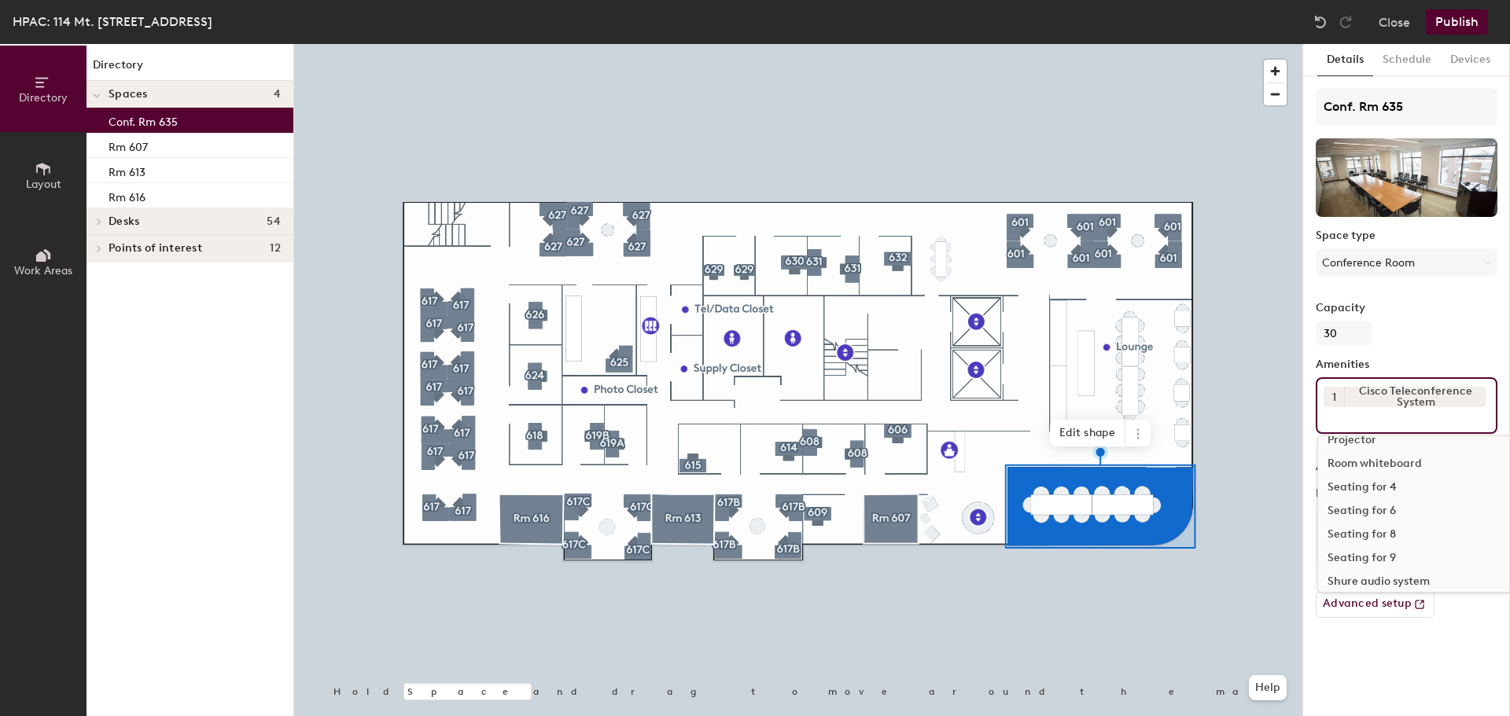
scroll to position [1186, 0]
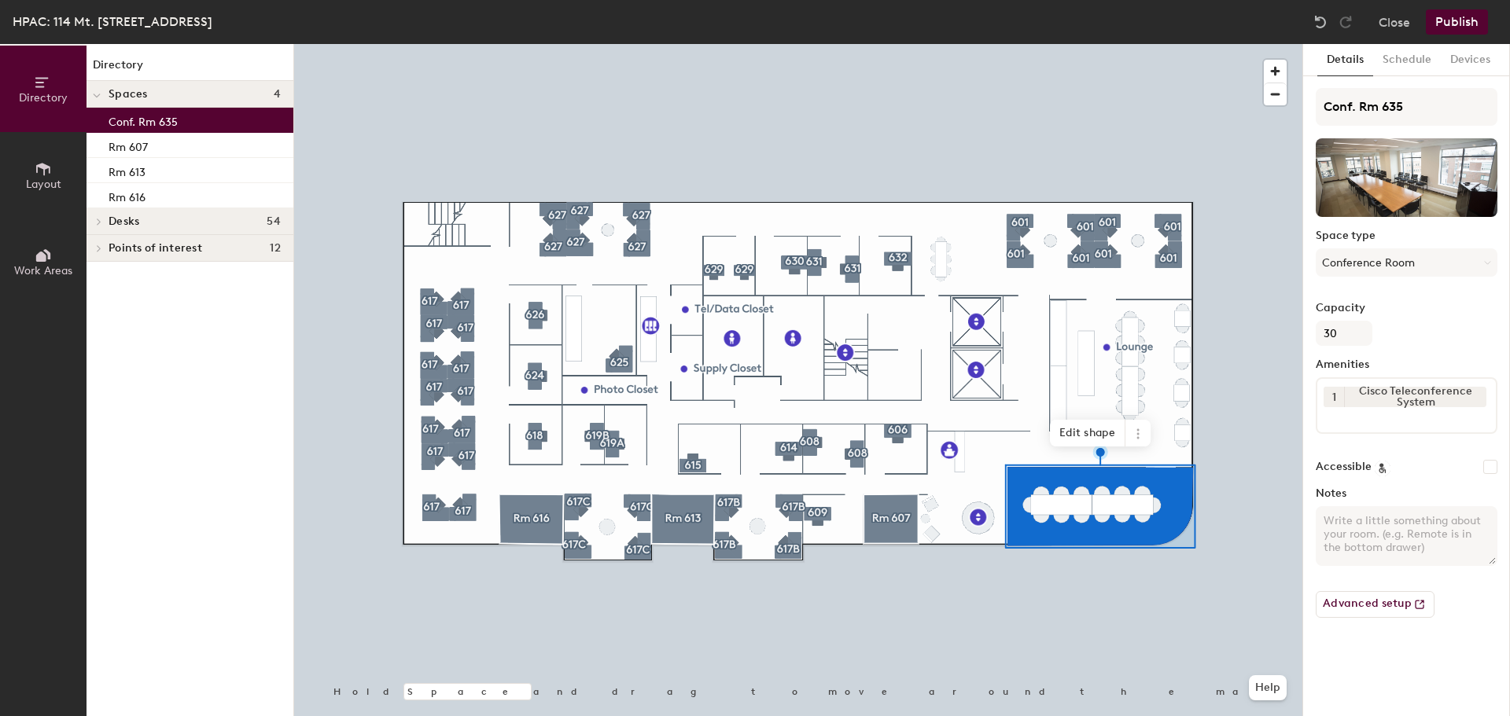
click at [1451, 20] on button "Publish" at bounding box center [1457, 21] width 62 height 25
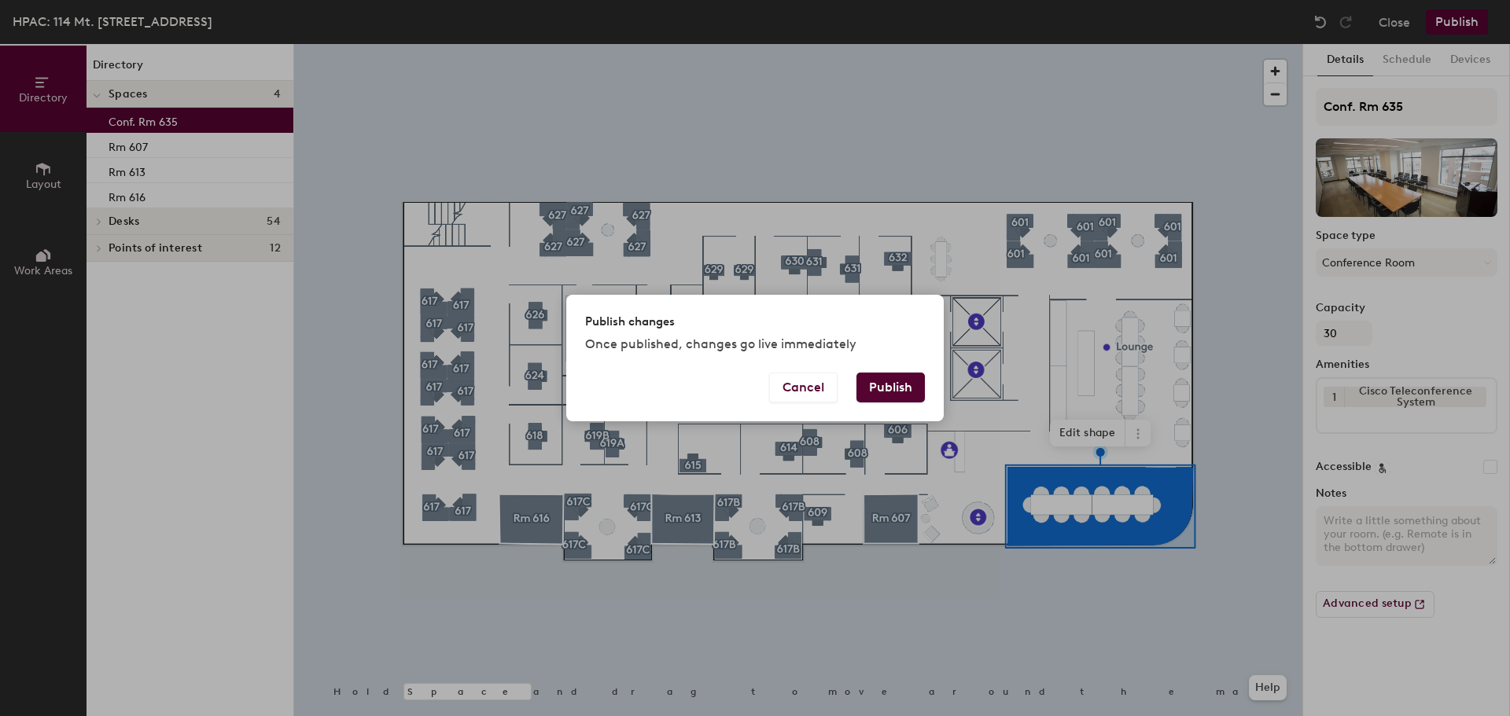
click at [900, 394] on button "Publish" at bounding box center [890, 388] width 68 height 30
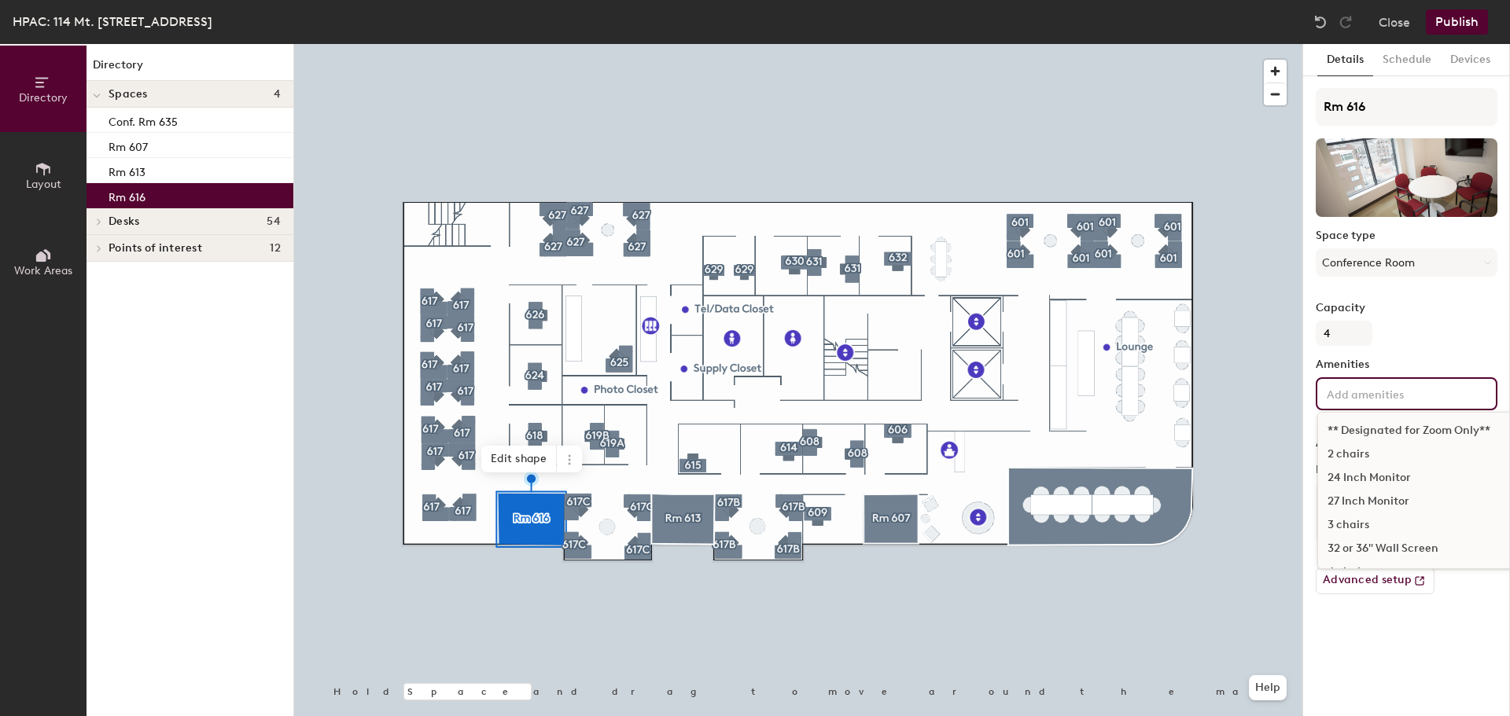
click at [1418, 393] on input at bounding box center [1394, 393] width 142 height 19
click at [1425, 503] on div "Cisco Teleconference System" at bounding box center [1475, 502] width 315 height 24
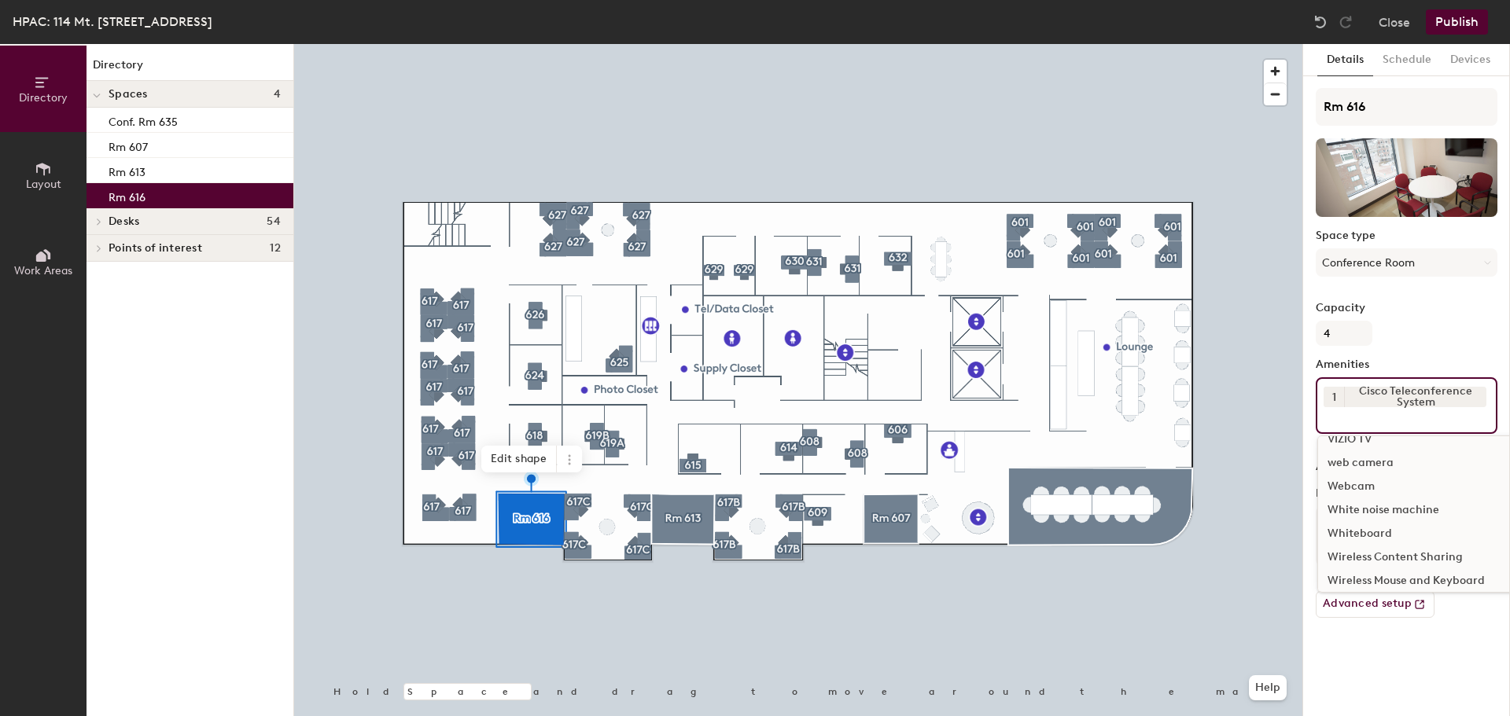
scroll to position [1809, 0]
click at [1381, 535] on div "Whiteboard" at bounding box center [1475, 533] width 315 height 24
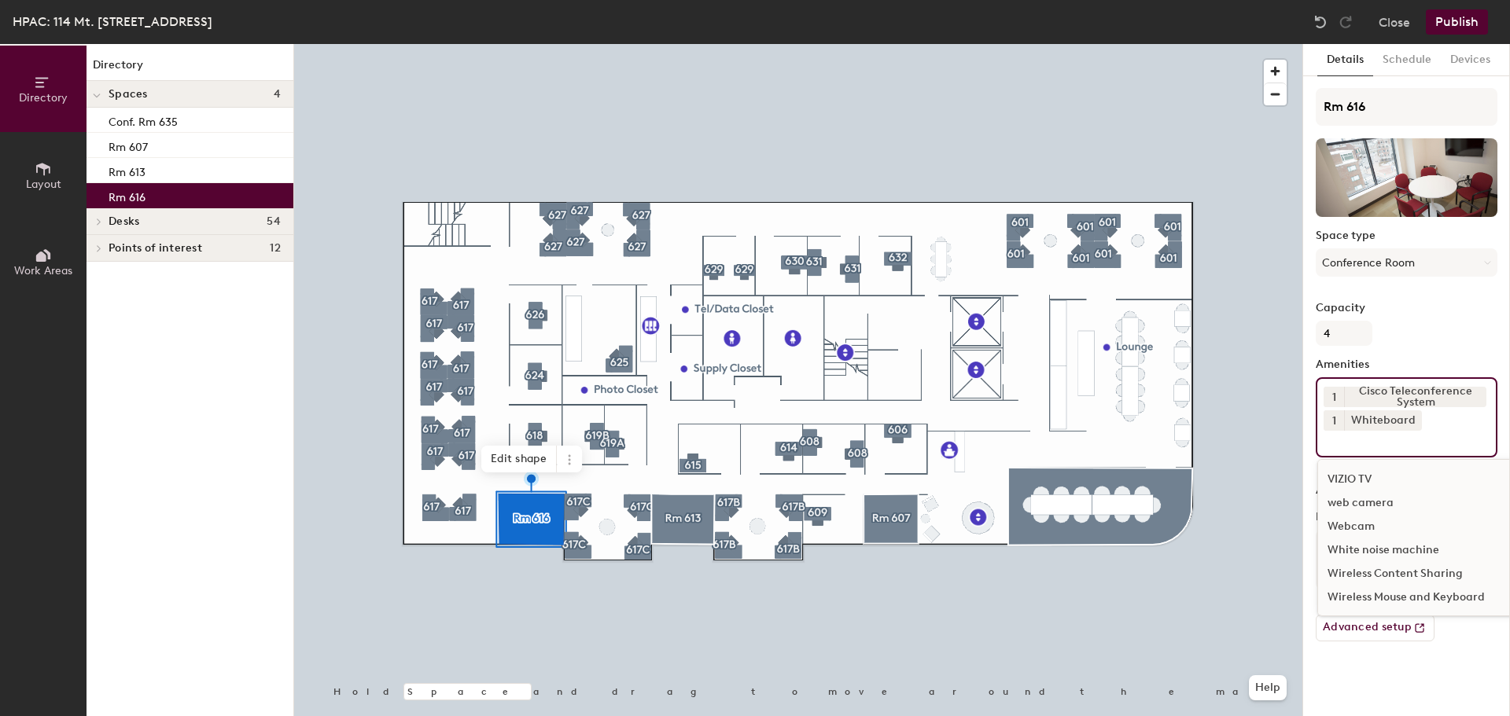
click at [1456, 28] on button "Publish" at bounding box center [1457, 21] width 62 height 25
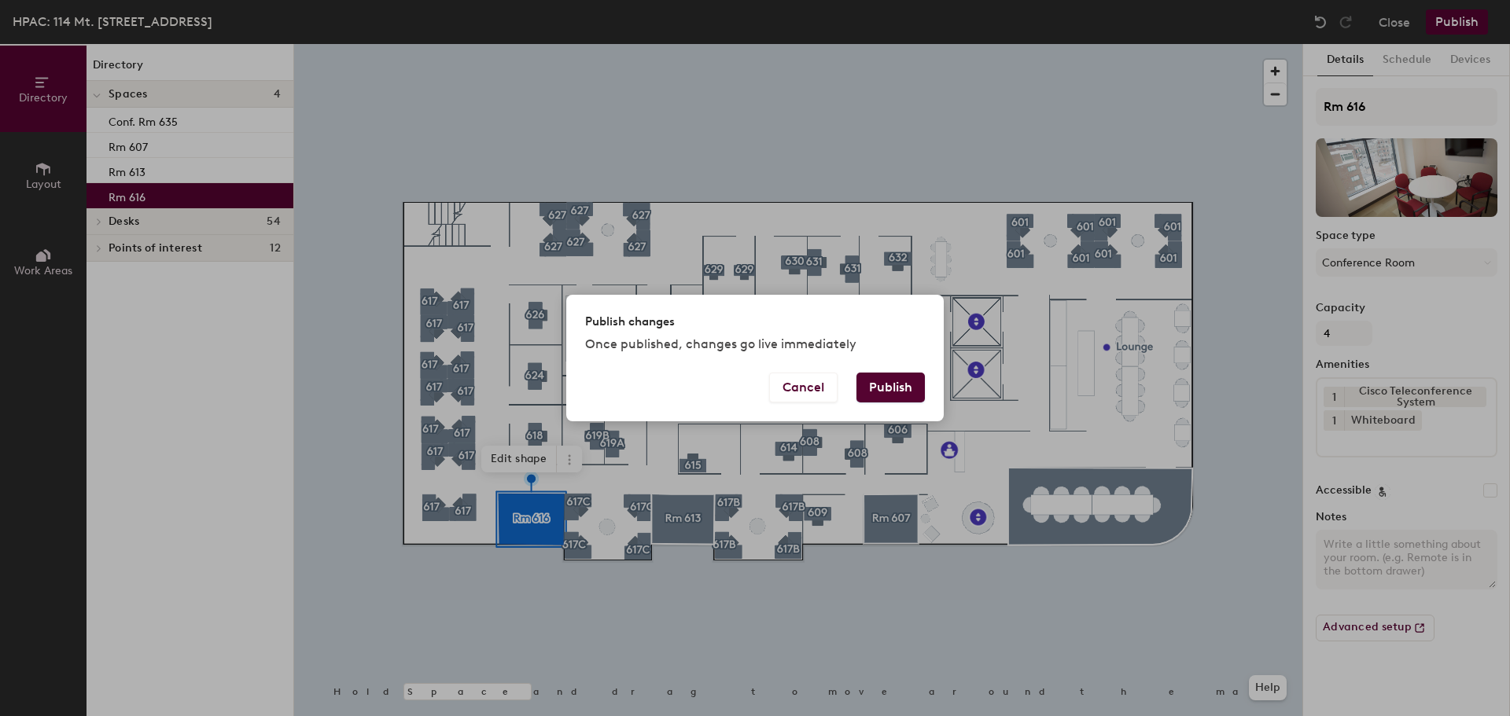
click at [882, 392] on button "Publish" at bounding box center [890, 388] width 68 height 30
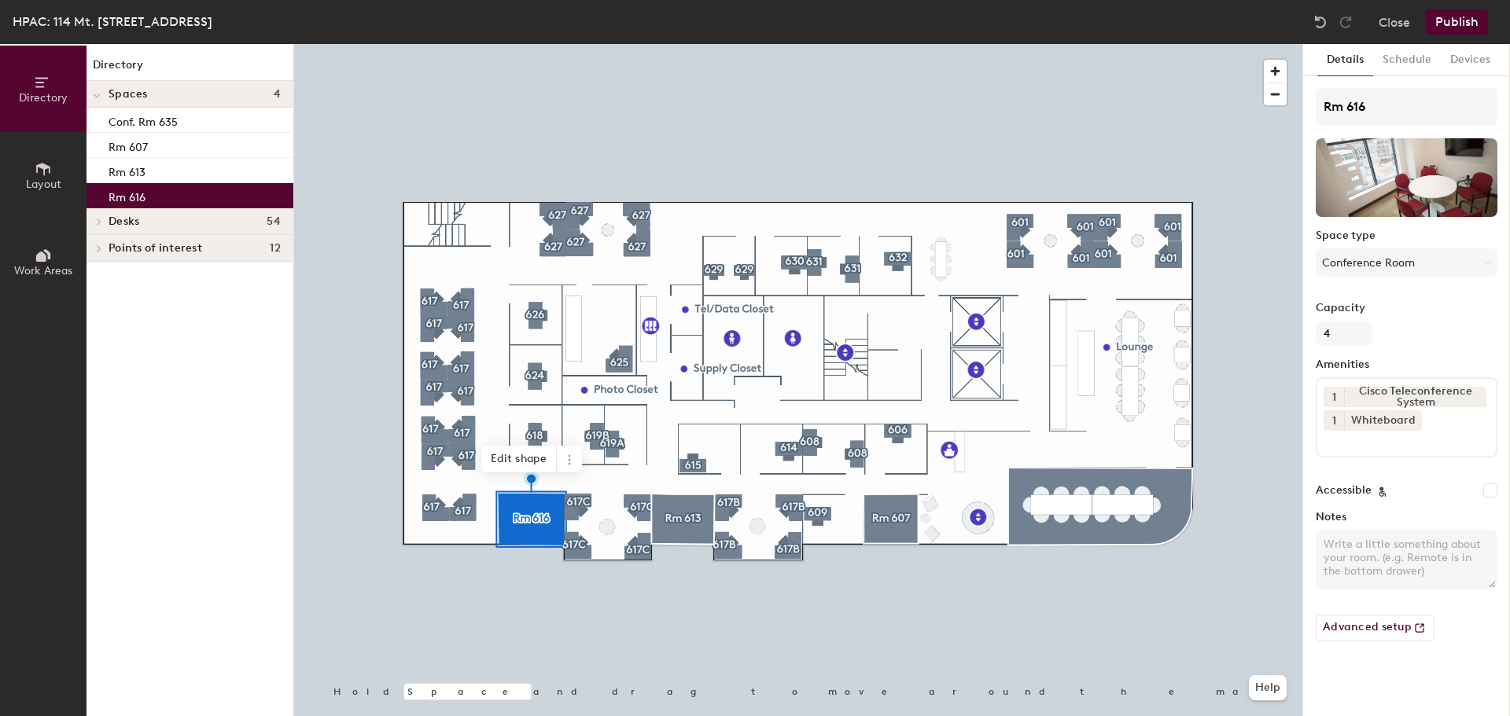
click at [1449, 418] on div "1 Cisco Teleconference System 1 Whiteboard" at bounding box center [1407, 417] width 182 height 80
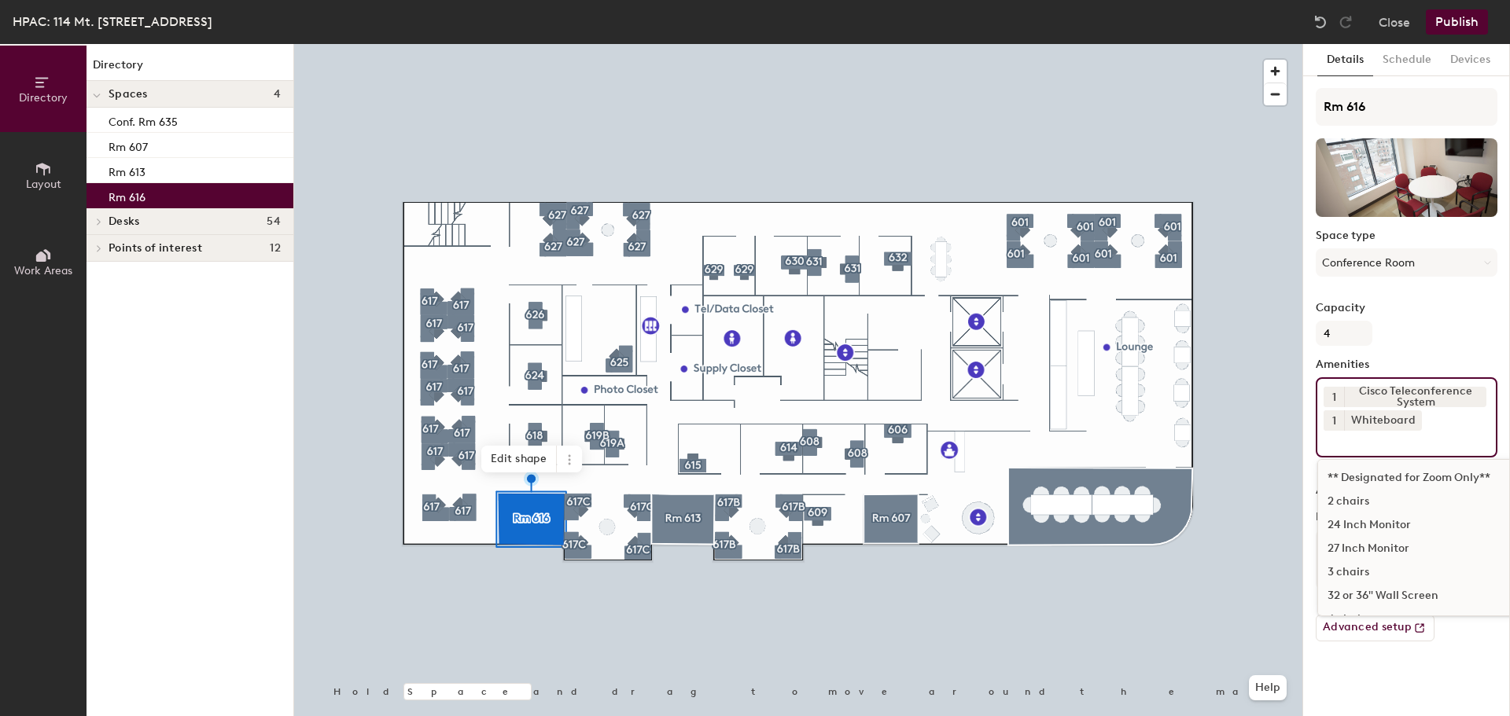
click at [1415, 444] on input at bounding box center [1394, 440] width 142 height 19
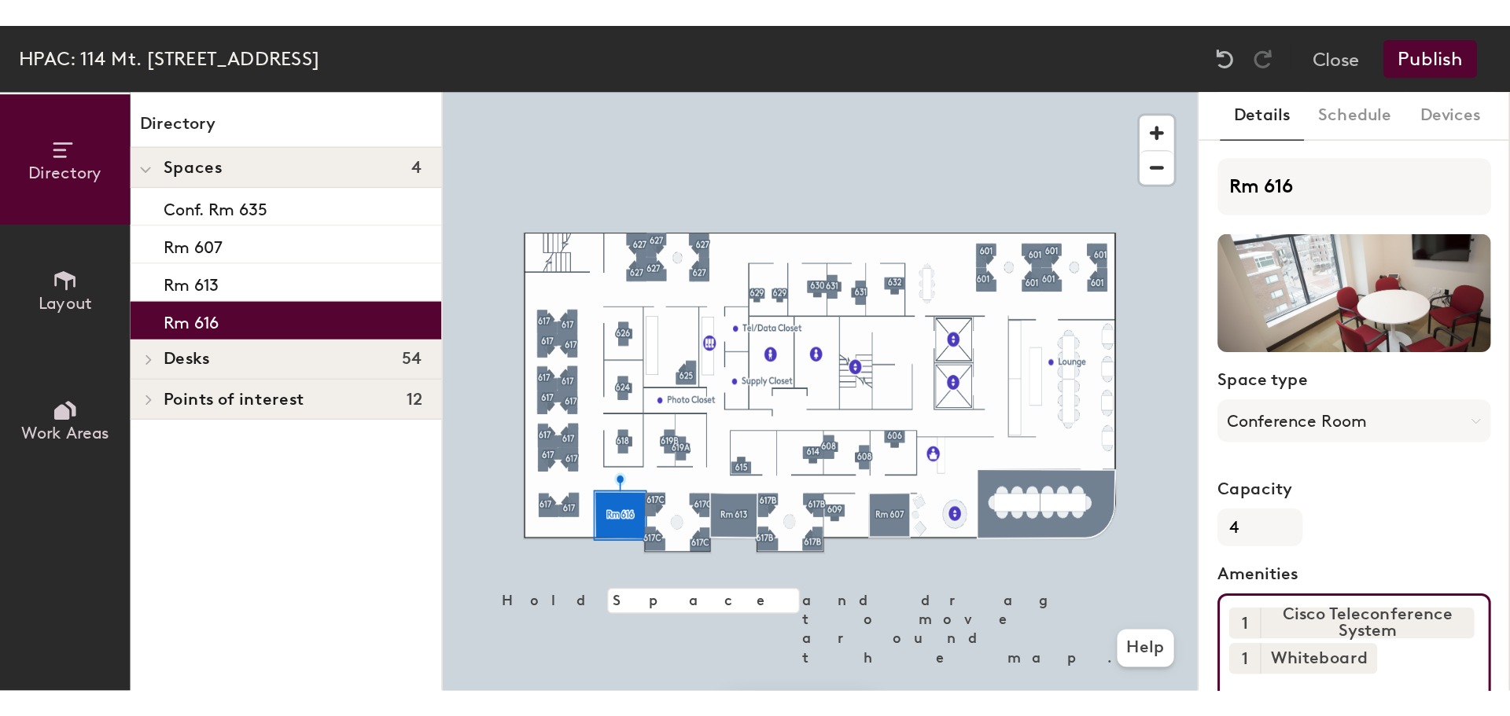
scroll to position [629, 0]
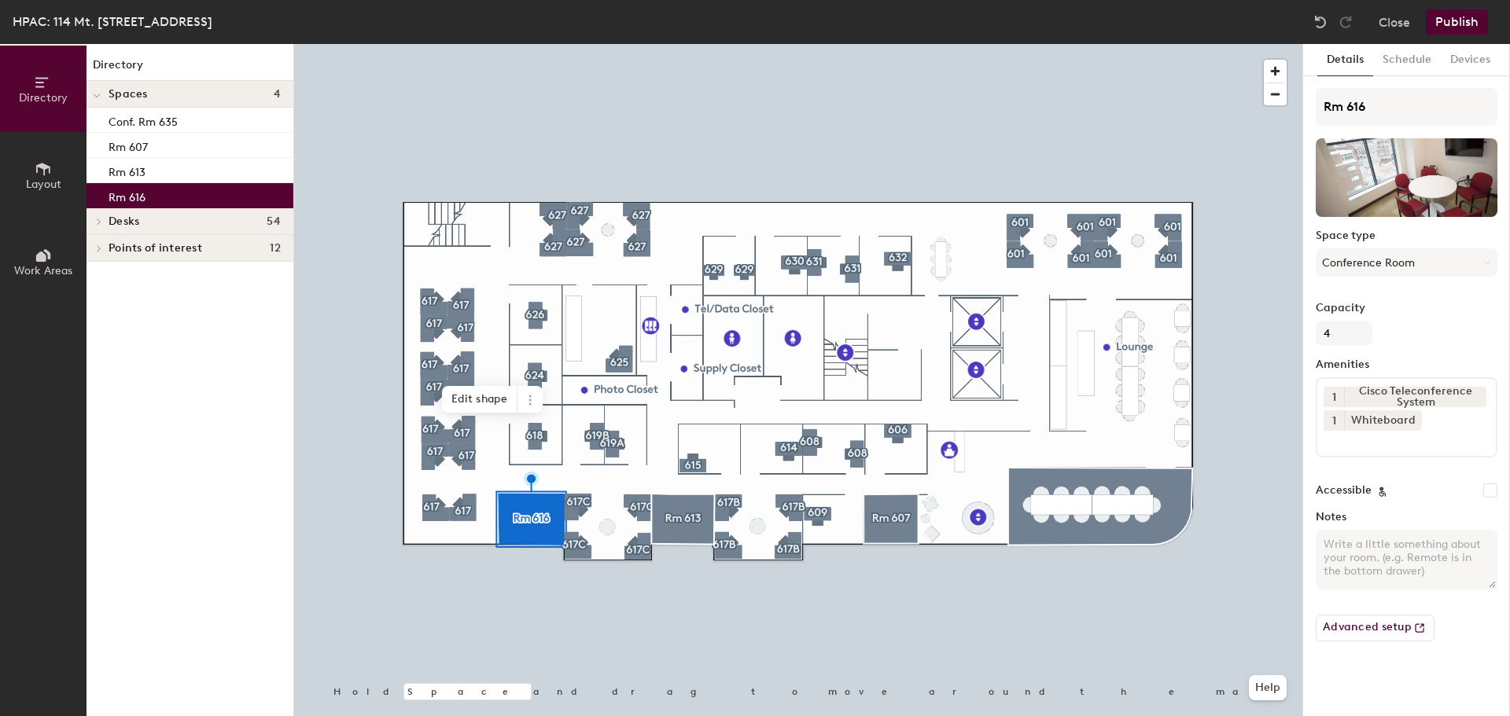
click at [1051, 44] on div at bounding box center [798, 44] width 1008 height 0
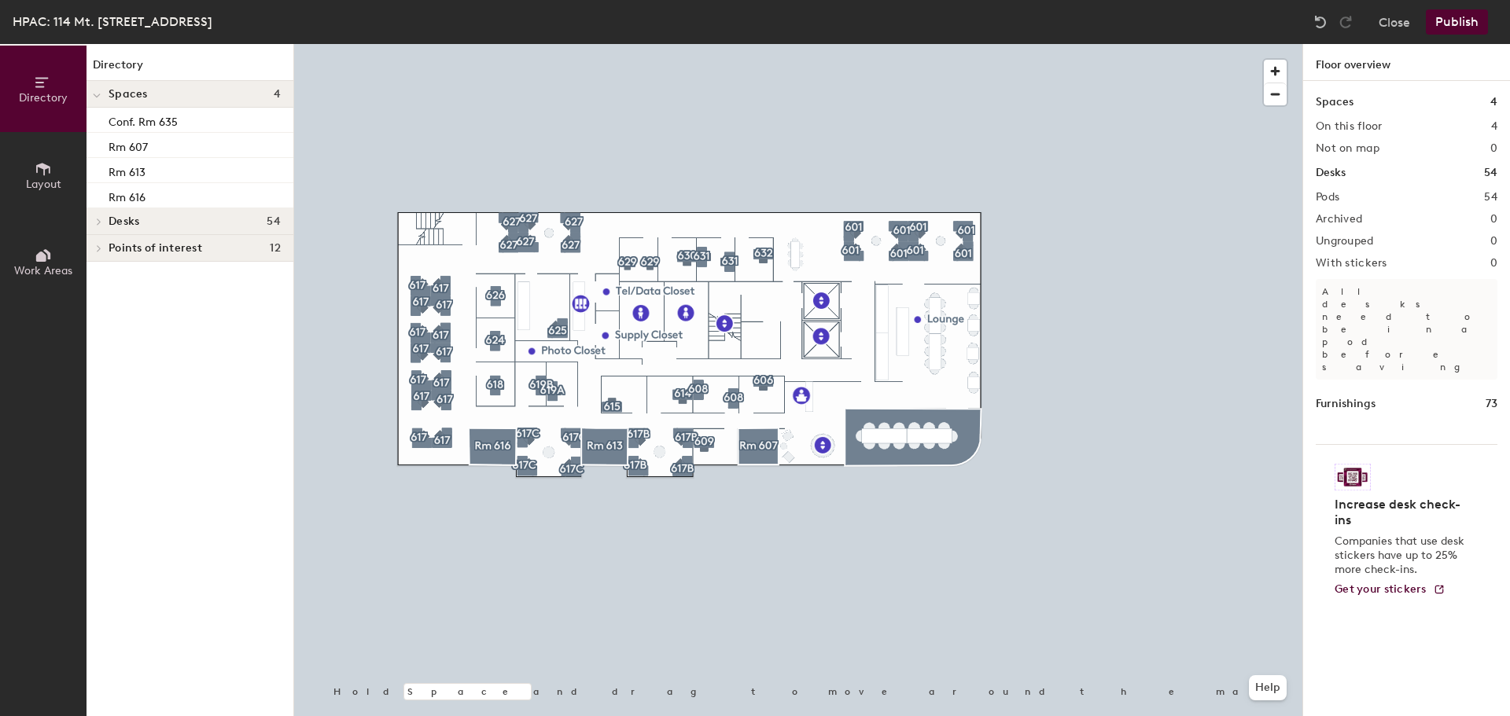
click at [1472, 24] on button "Publish" at bounding box center [1457, 21] width 62 height 25
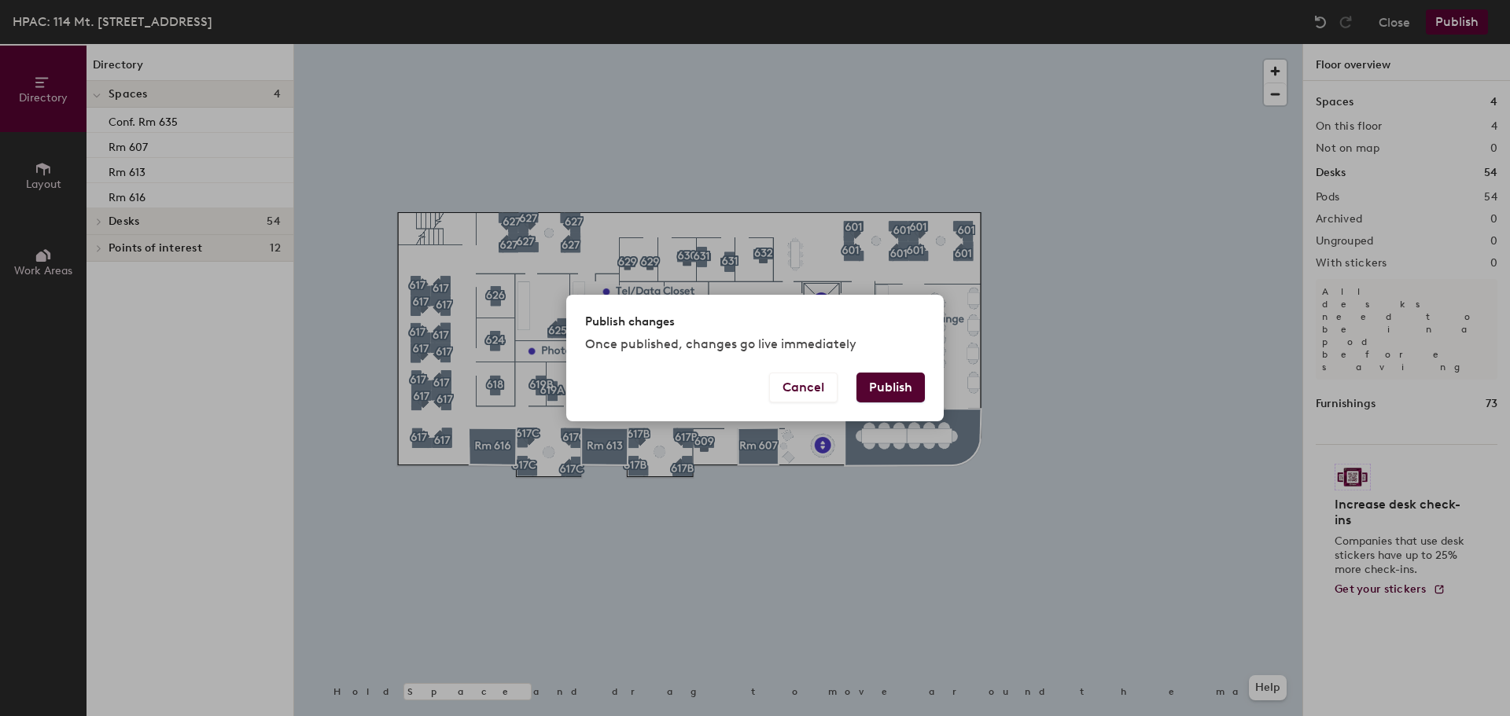
click at [883, 373] on button "Publish" at bounding box center [890, 388] width 68 height 30
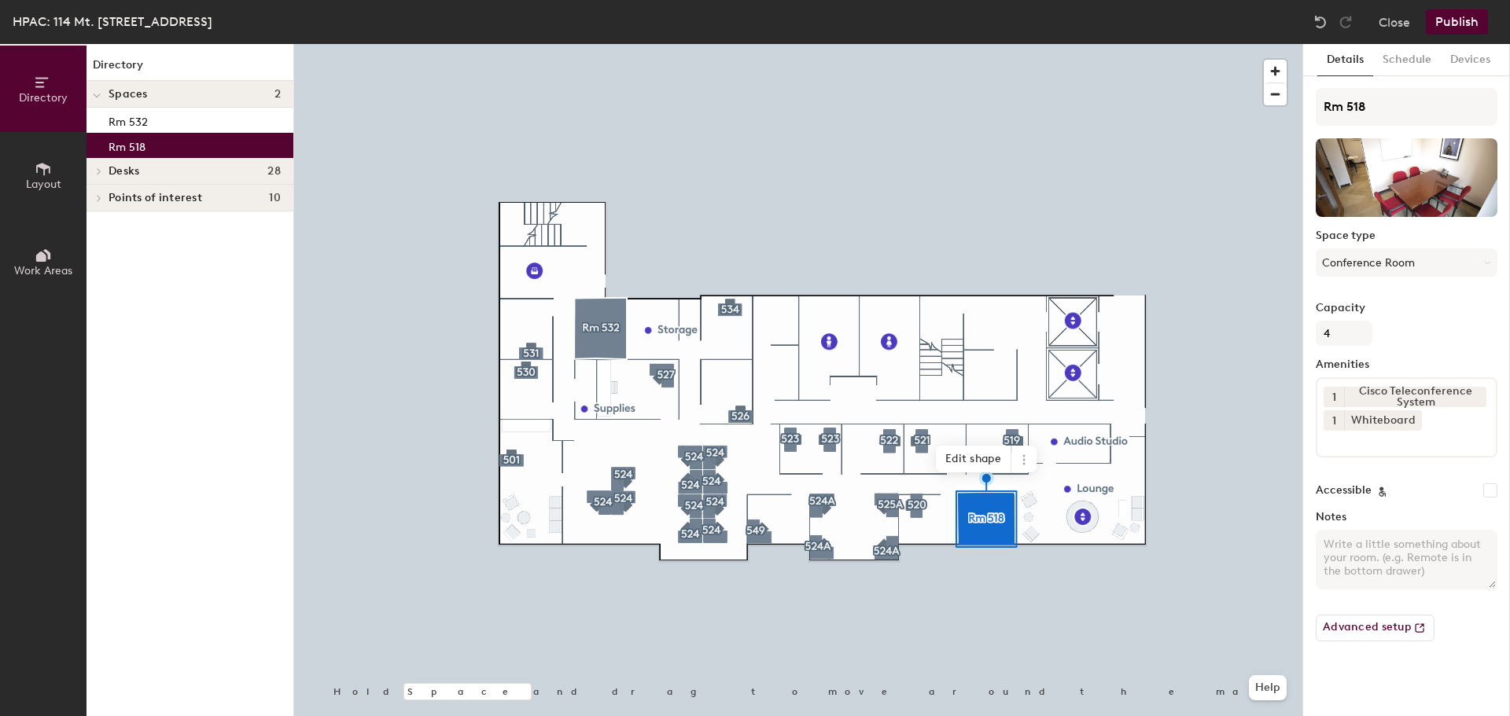
click at [1467, 13] on button "Publish" at bounding box center [1457, 21] width 62 height 25
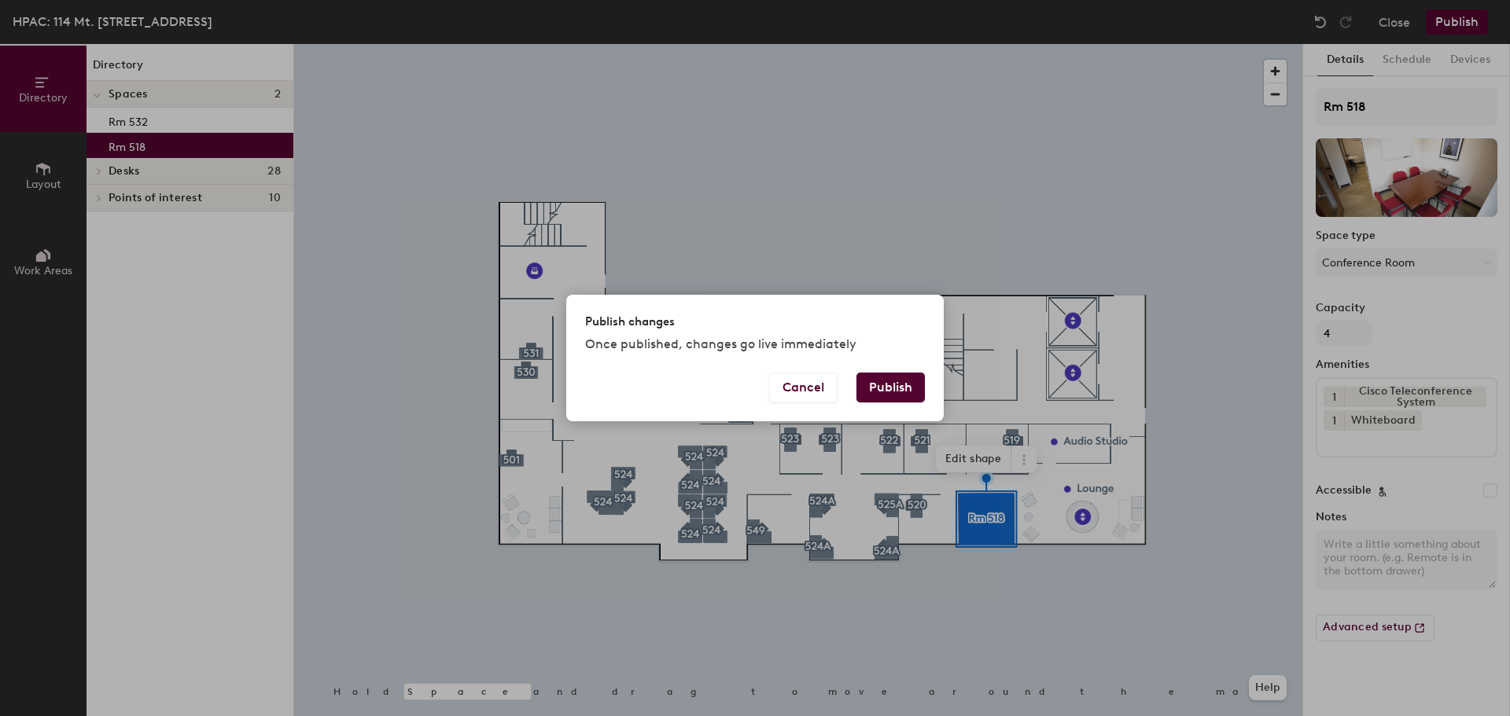
click at [893, 389] on button "Publish" at bounding box center [890, 388] width 68 height 30
